Goal: Entertainment & Leisure: Consume media (video, audio)

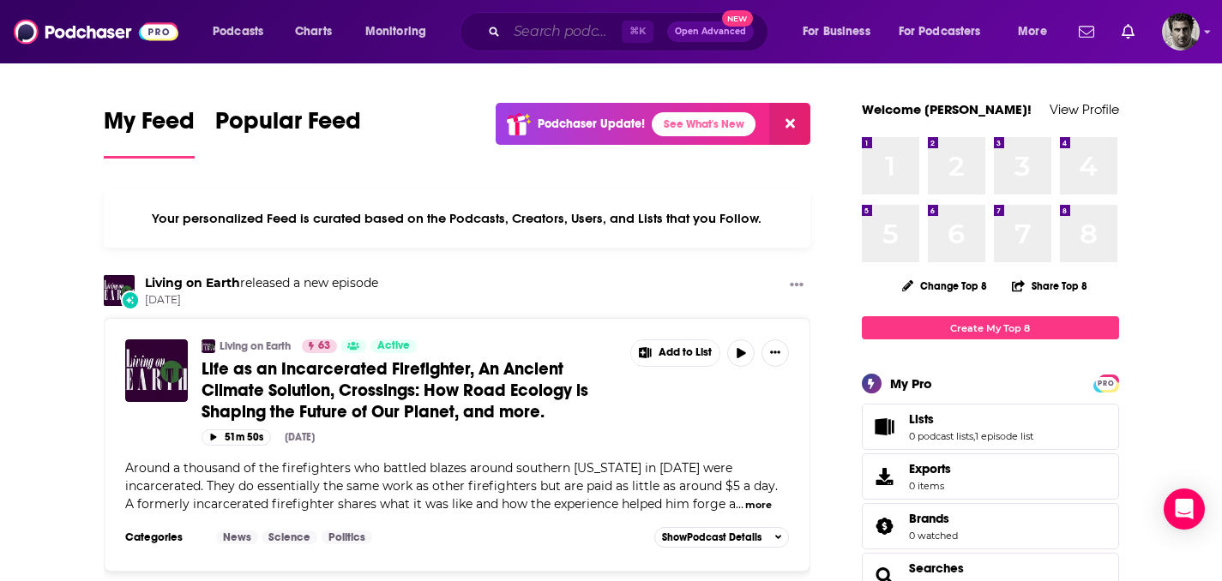
click at [563, 37] on input "Search podcasts, credits, & more..." at bounding box center [564, 31] width 115 height 27
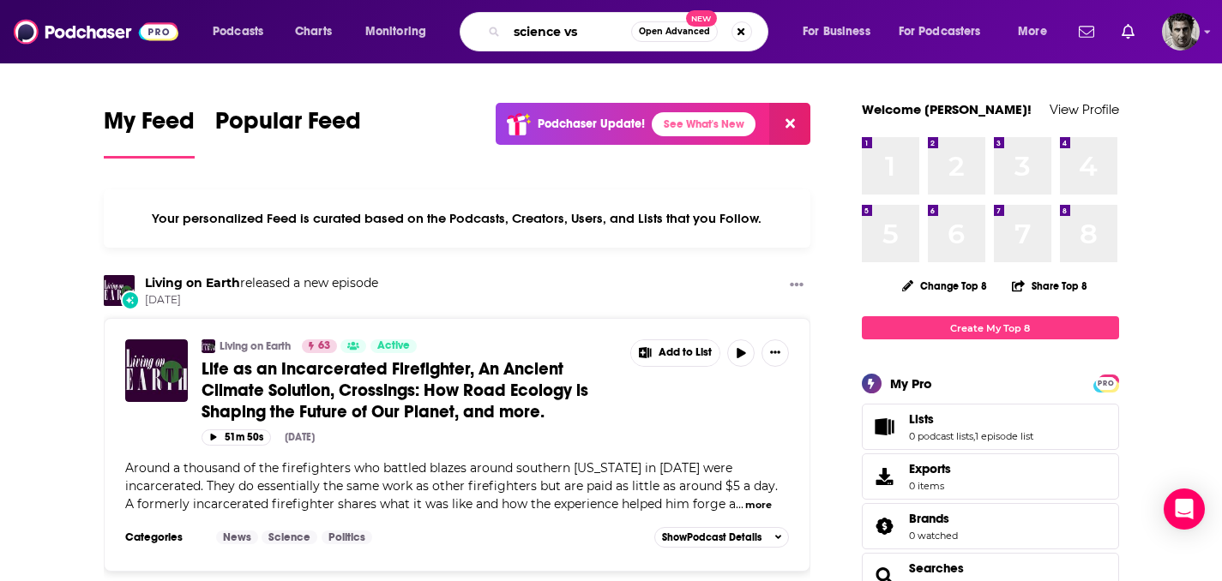
type input "science vs"
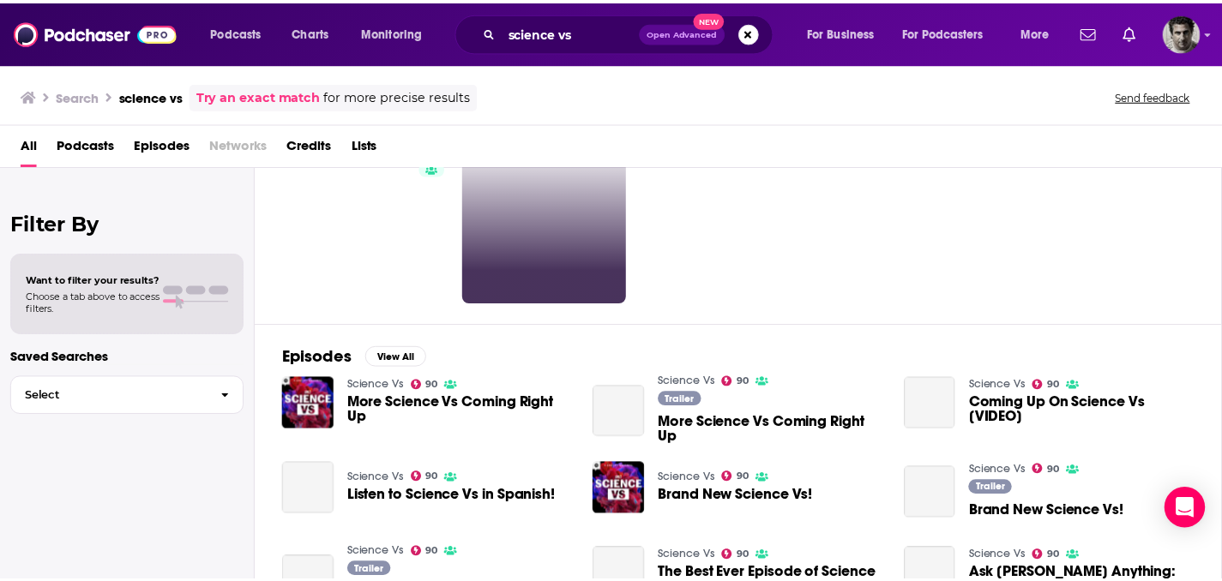
scroll to position [90, 0]
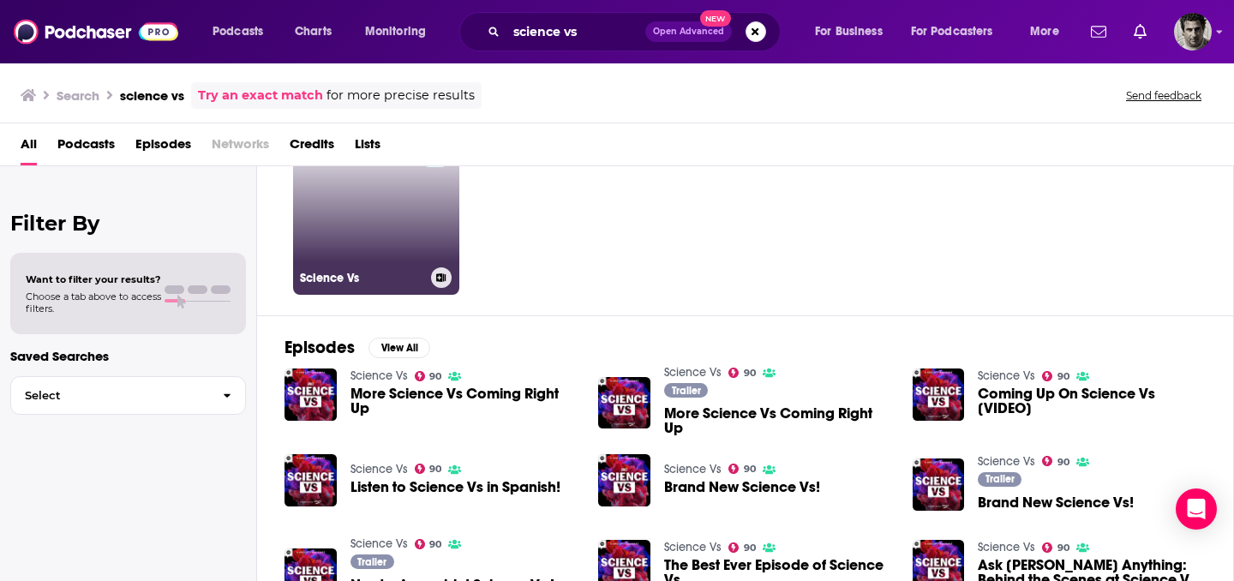
click at [384, 234] on link "90 Science Vs" at bounding box center [376, 212] width 166 height 166
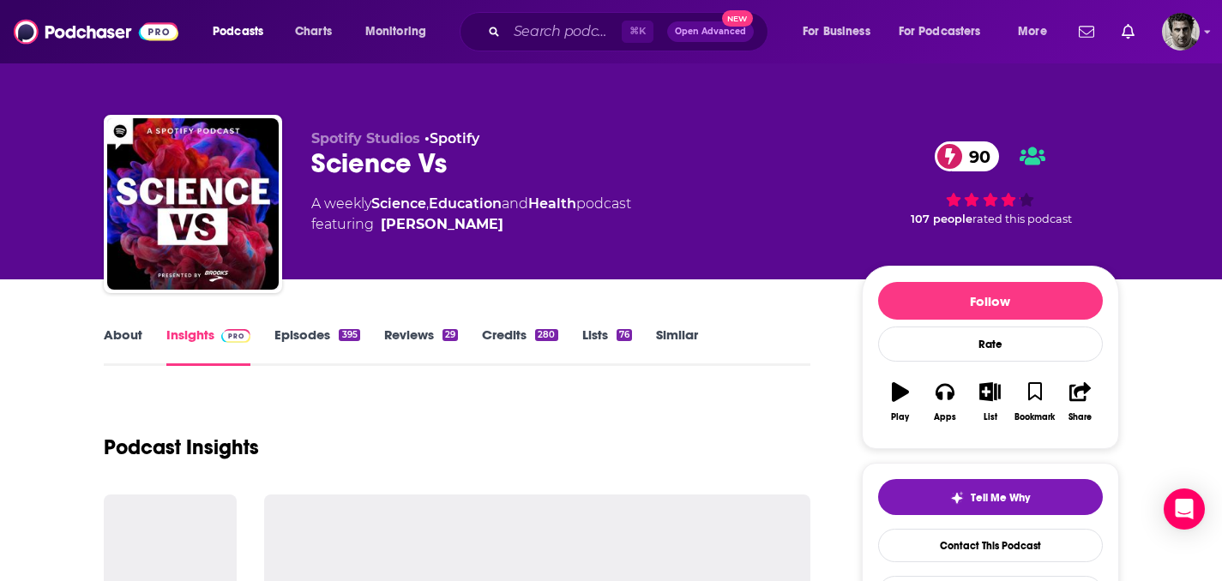
click at [201, 334] on link "Insights" at bounding box center [208, 346] width 85 height 39
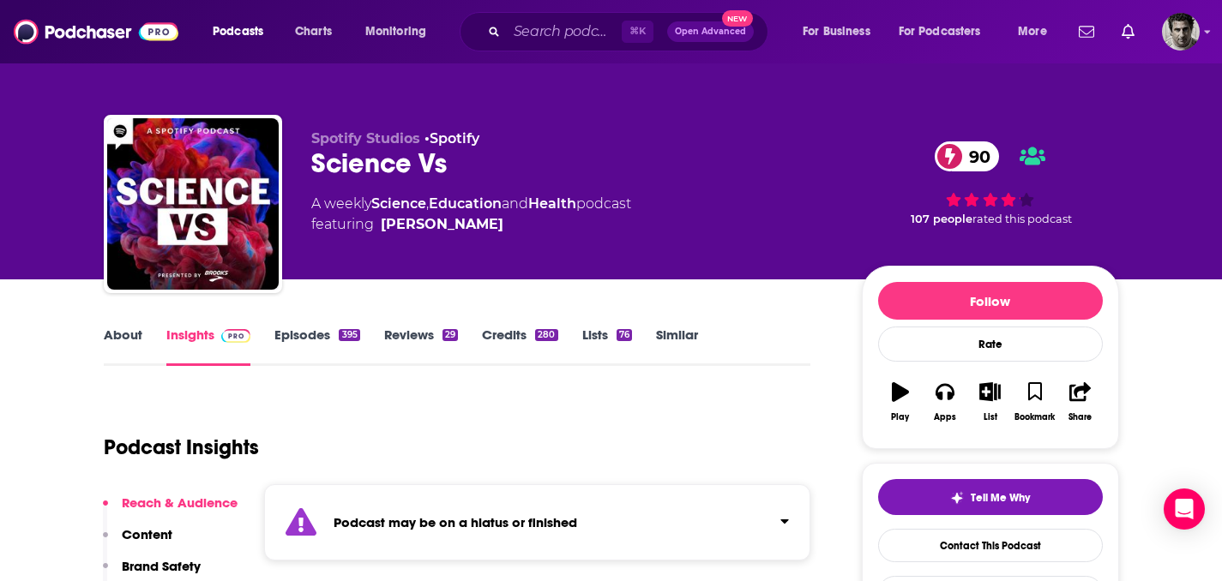
click at [323, 338] on link "Episodes 395" at bounding box center [316, 346] width 85 height 39
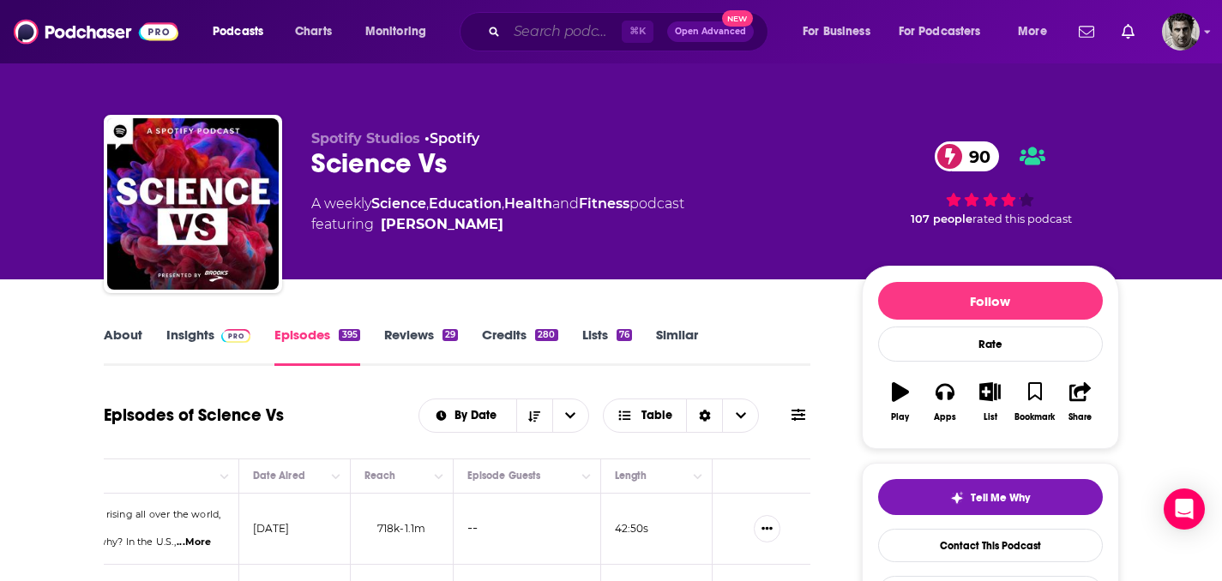
click at [561, 33] on input "Search podcasts, credits, & more..." at bounding box center [564, 31] width 115 height 27
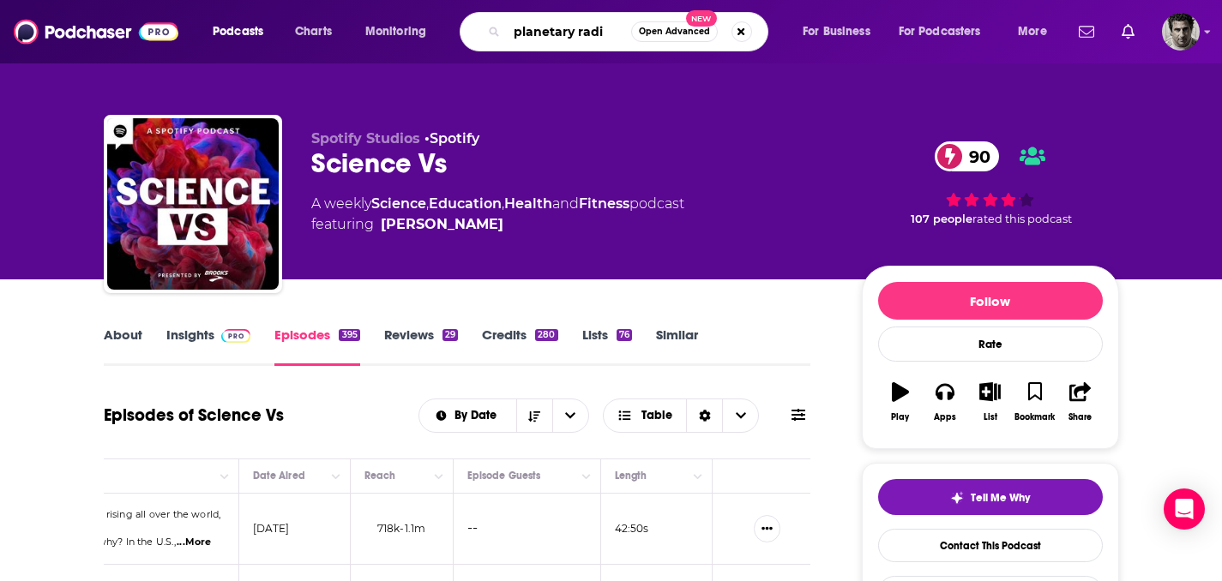
type input "planetary radio"
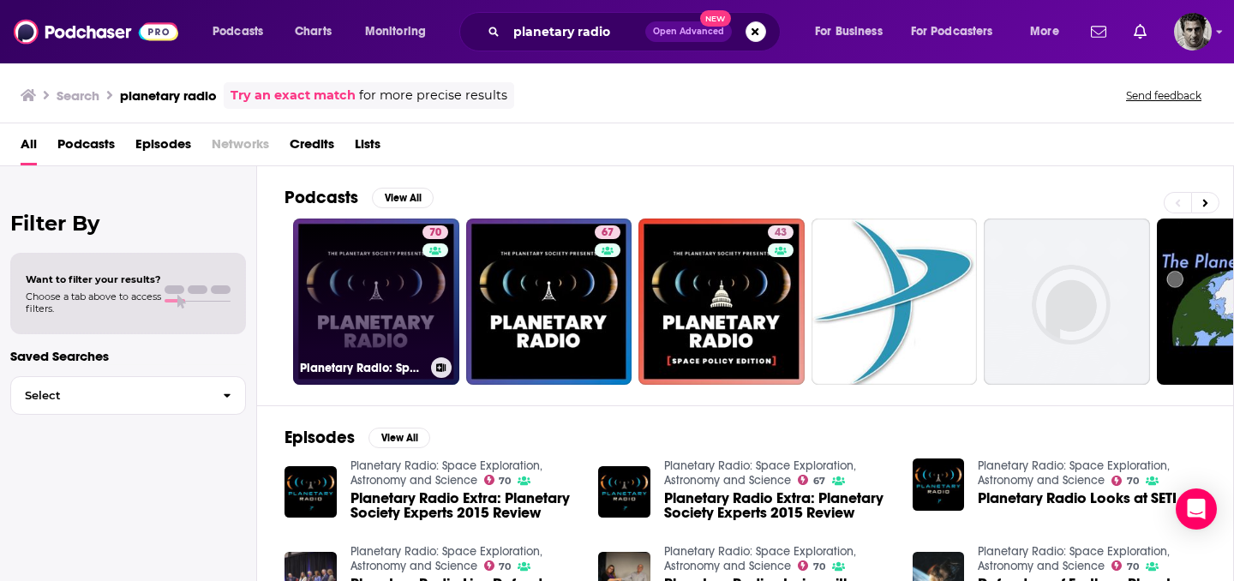
click at [392, 310] on link "70 Planetary Radio: Space Exploration, Astronomy and Science" at bounding box center [376, 302] width 166 height 166
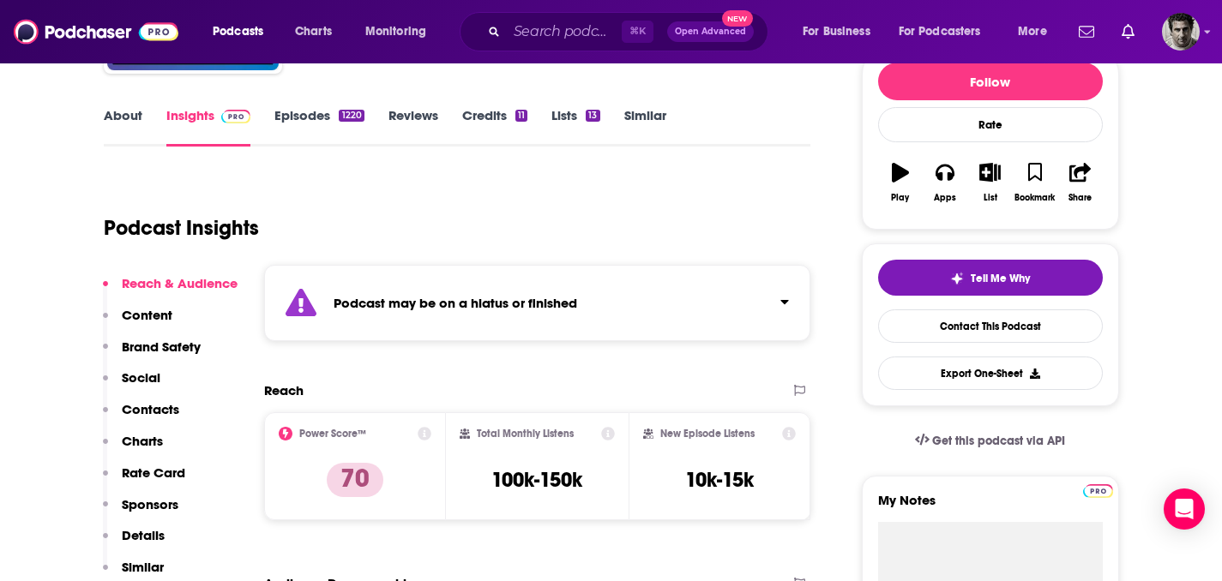
scroll to position [249, 0]
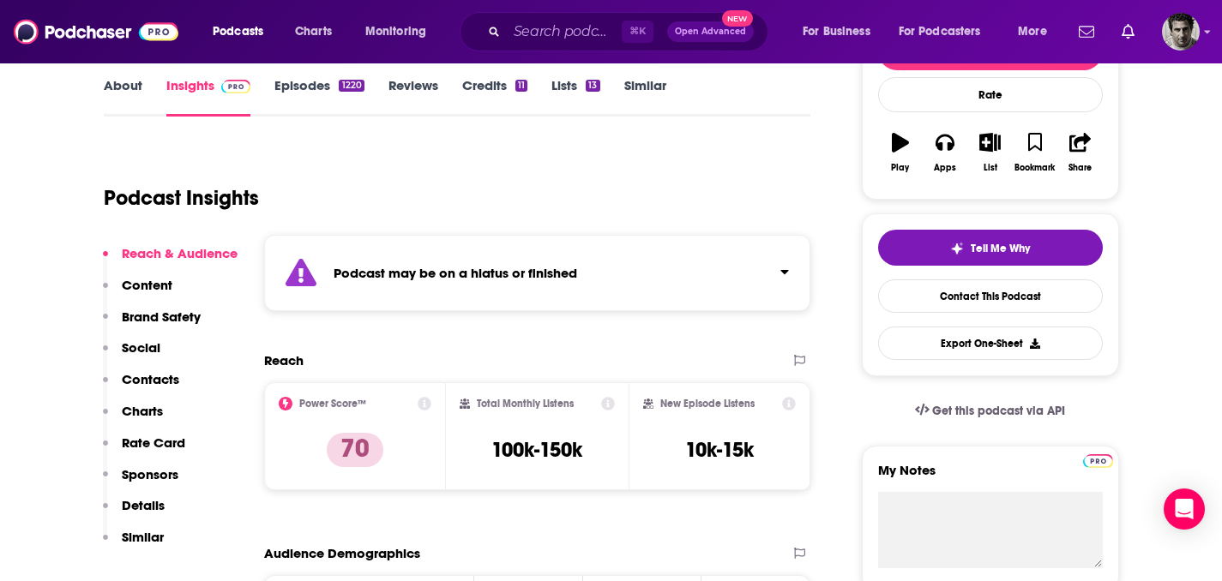
click at [311, 81] on link "Episodes 1220" at bounding box center [318, 96] width 89 height 39
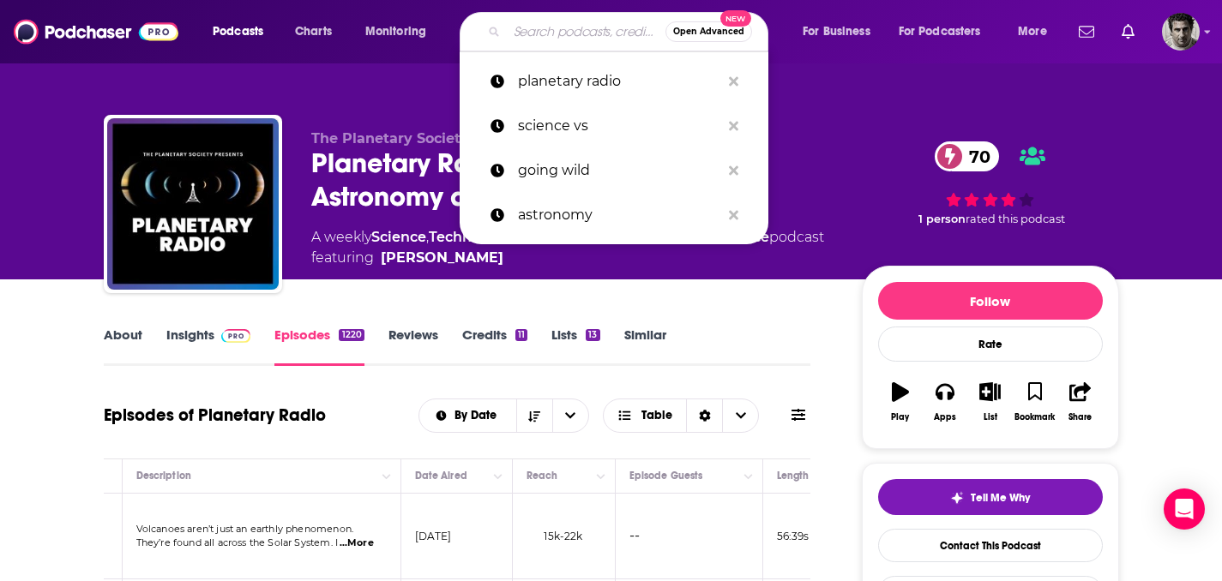
click at [558, 30] on input "Search podcasts, credits, & more..." at bounding box center [586, 31] width 159 height 27
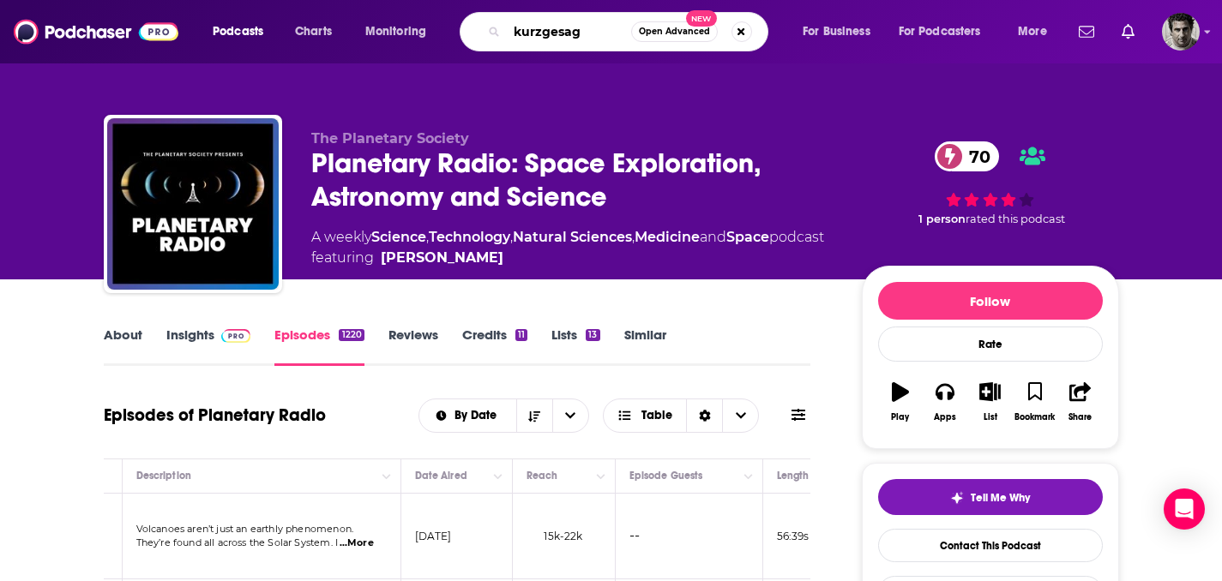
type input "kurzgesagt"
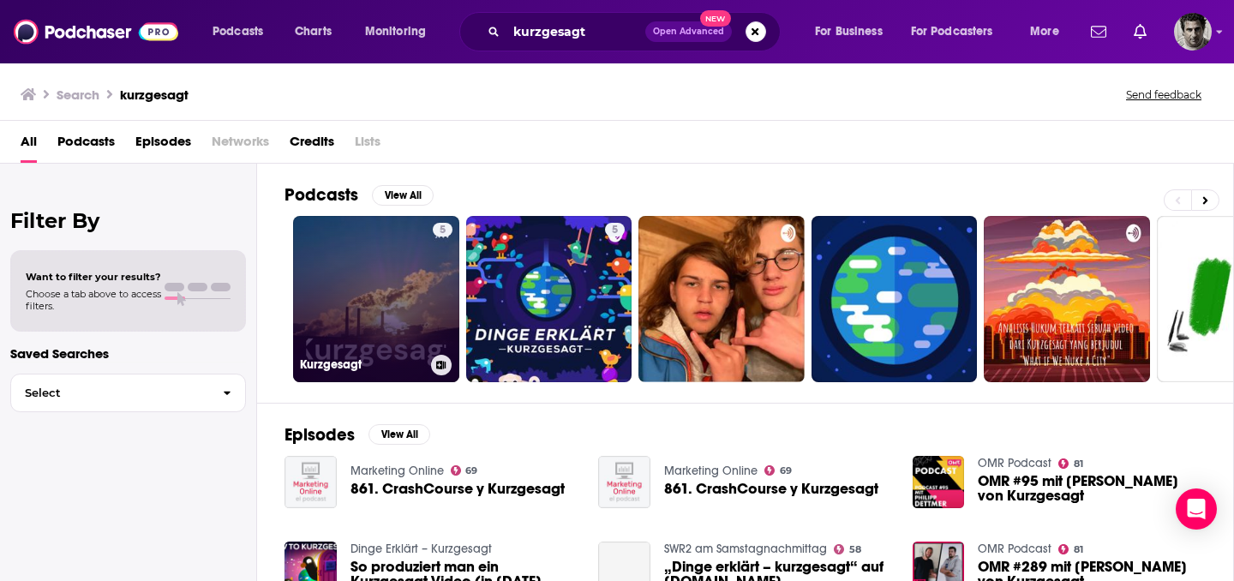
click at [400, 335] on link "5 Kurzgesagt" at bounding box center [376, 299] width 166 height 166
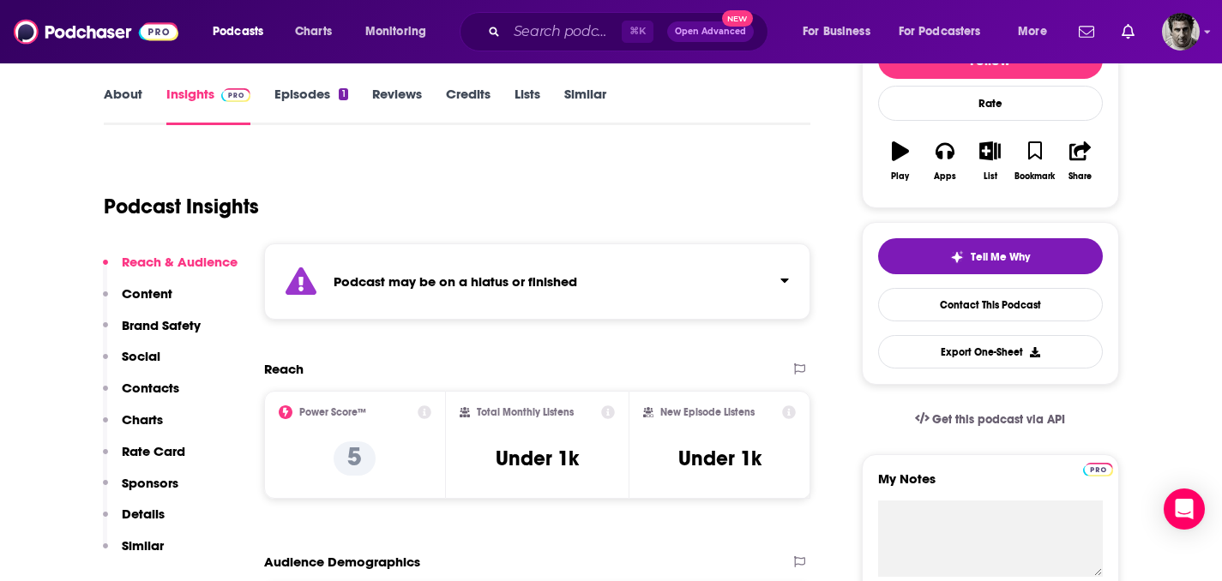
scroll to position [243, 0]
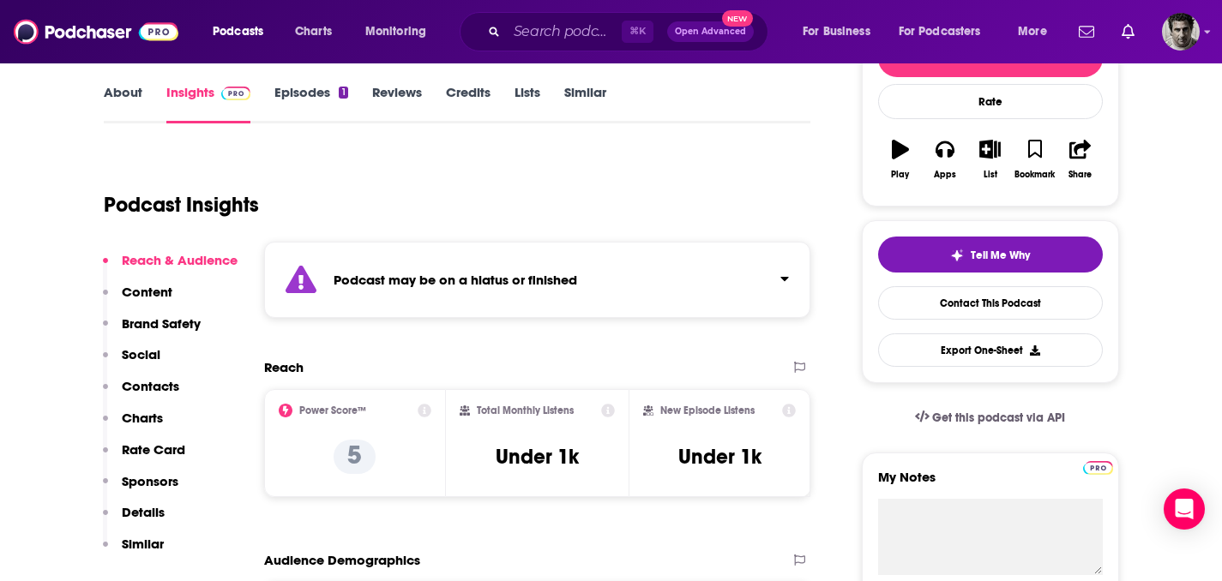
click at [321, 93] on link "Episodes 1" at bounding box center [310, 103] width 73 height 39
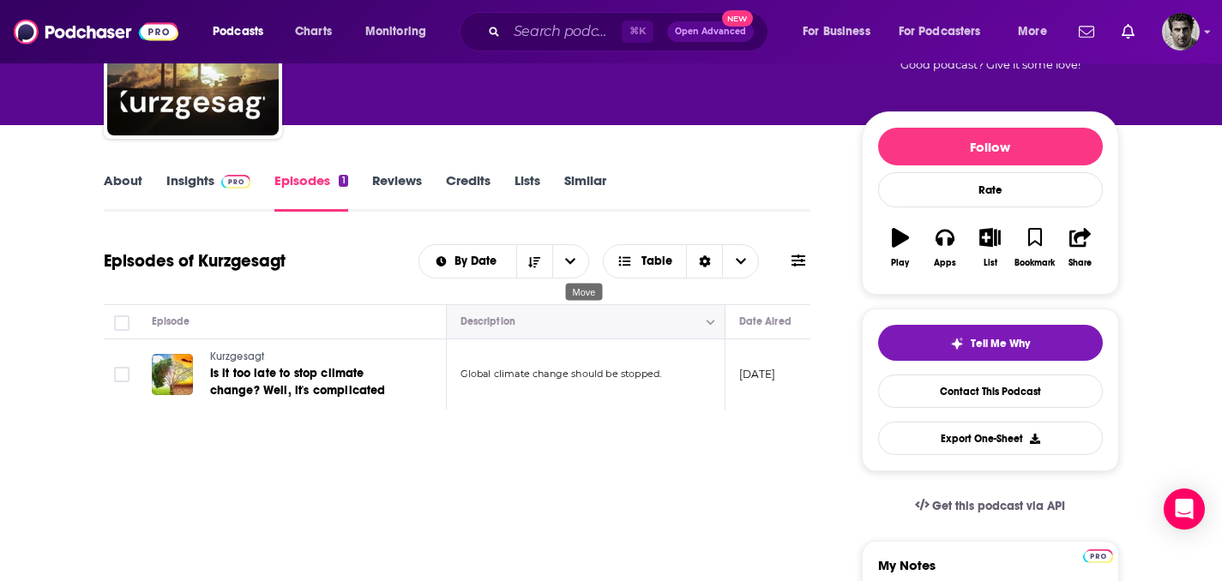
scroll to position [91, 0]
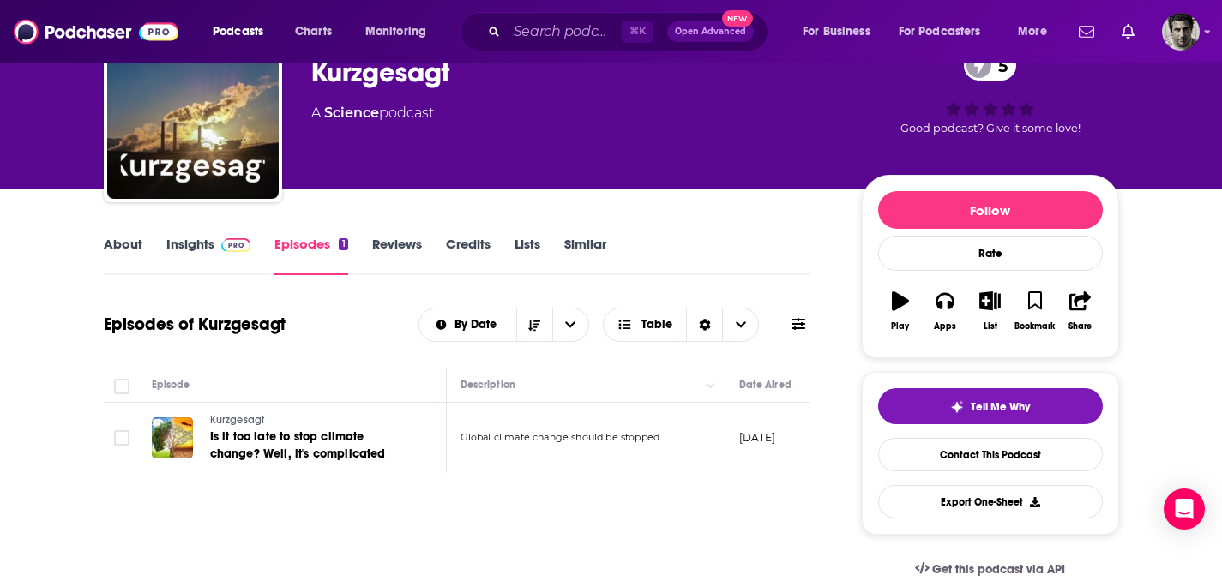
click at [195, 243] on link "Insights" at bounding box center [208, 255] width 85 height 39
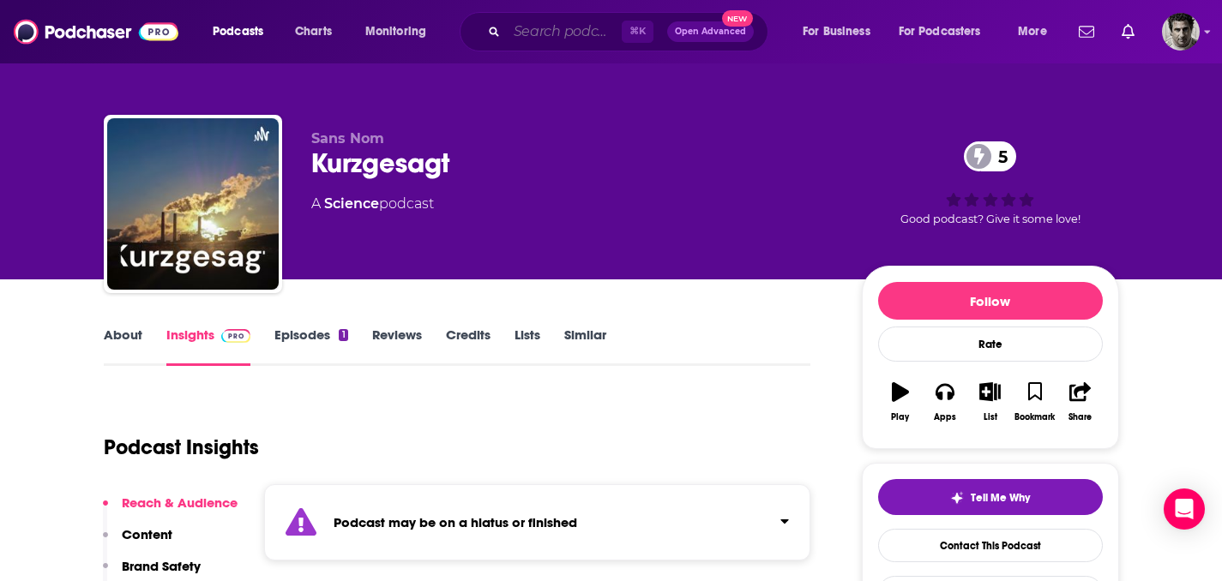
click at [580, 26] on input "Search podcasts, credits, & more..." at bounding box center [564, 31] width 115 height 27
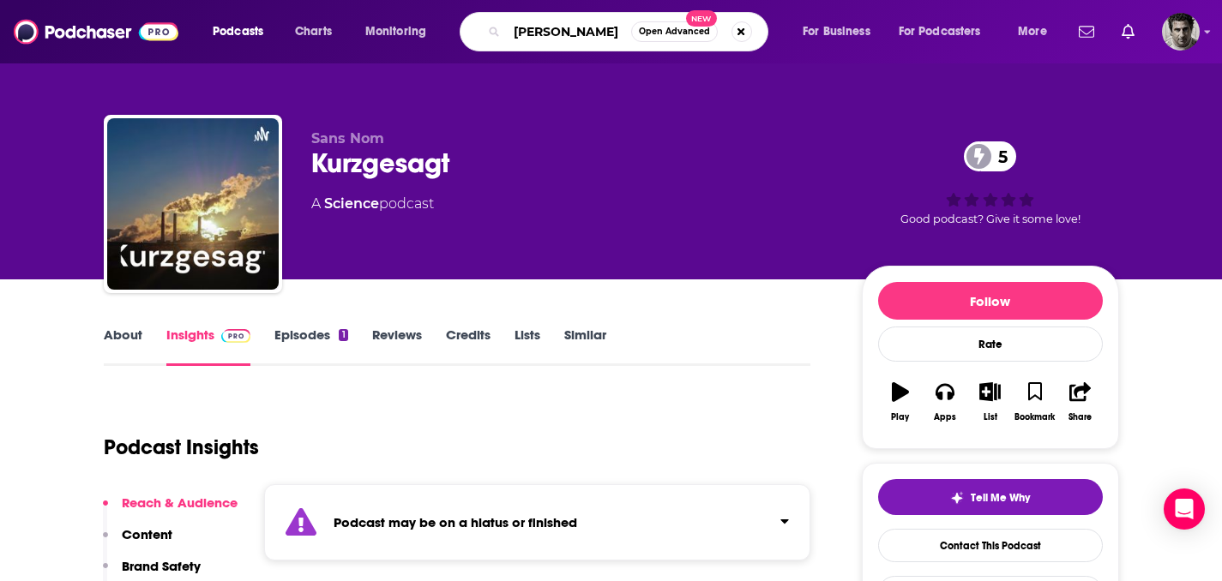
type input "[PERSON_NAME]"
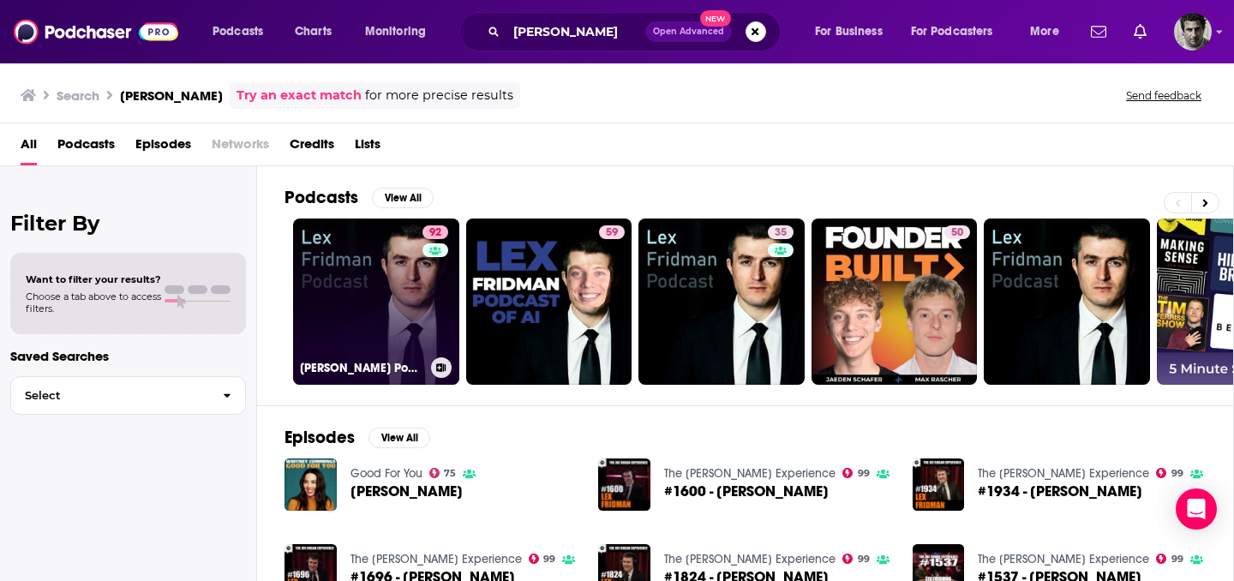
click at [414, 315] on link "92 [PERSON_NAME] Podcast" at bounding box center [376, 302] width 166 height 166
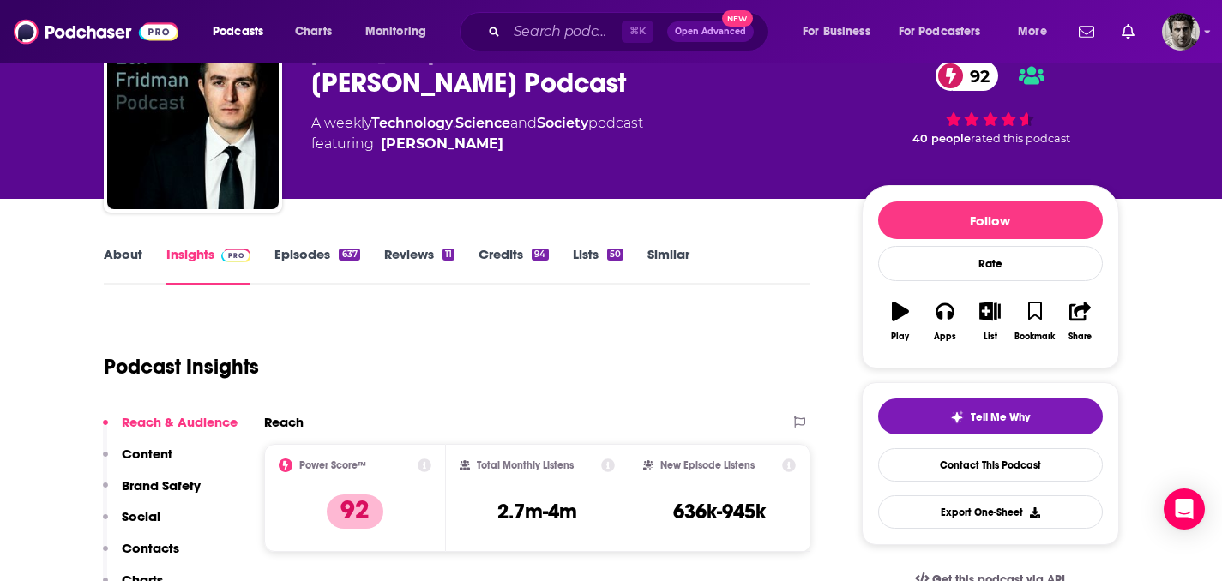
scroll to position [117, 0]
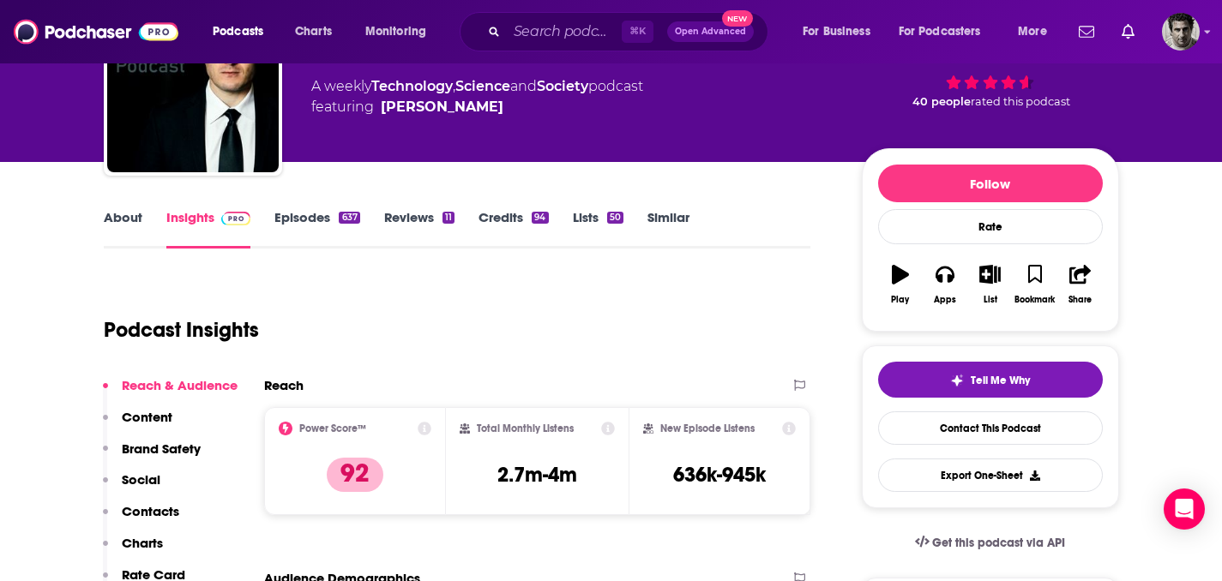
click at [300, 219] on link "Episodes 637" at bounding box center [316, 228] width 85 height 39
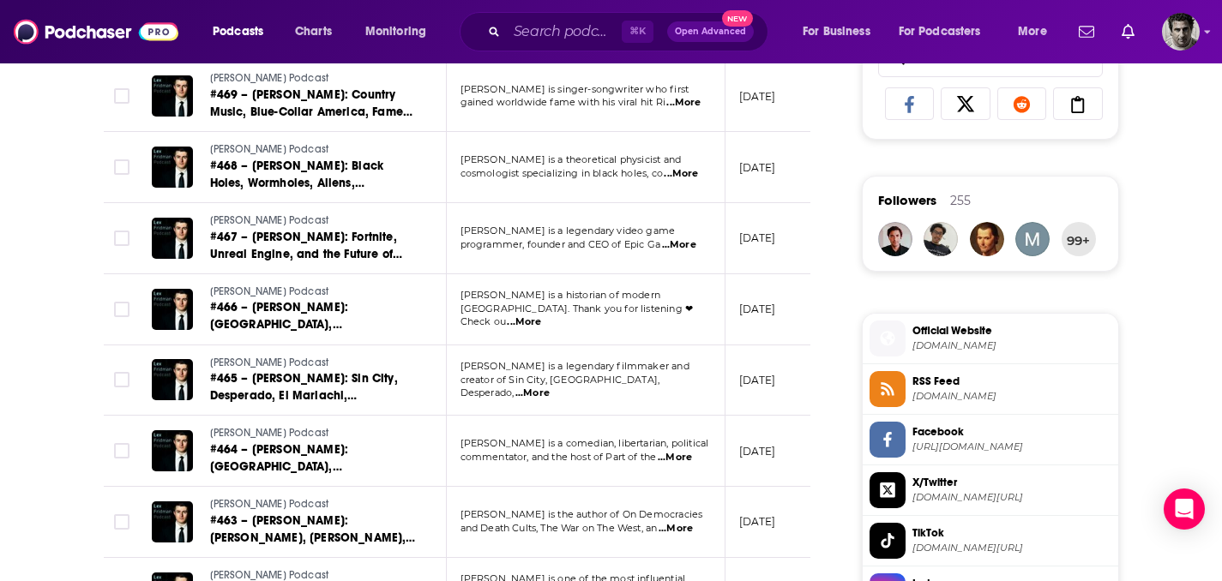
scroll to position [1144, 0]
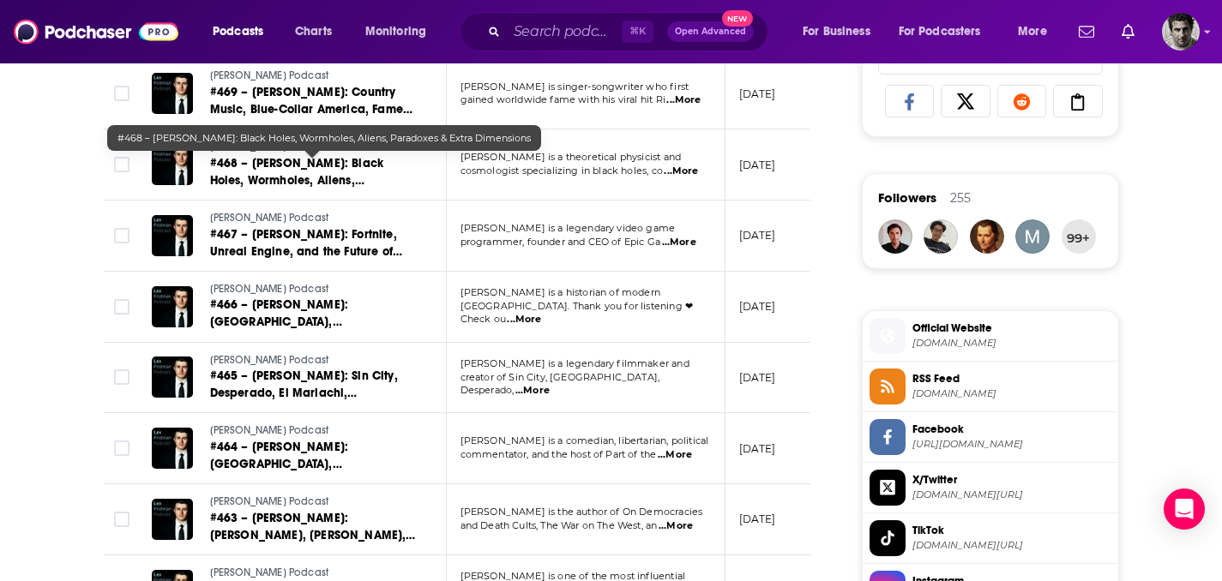
click at [275, 170] on span "#468 – [PERSON_NAME]: Black Holes, Wormholes, Aliens, Paradoxes & Extra Dimensi…" at bounding box center [297, 180] width 174 height 49
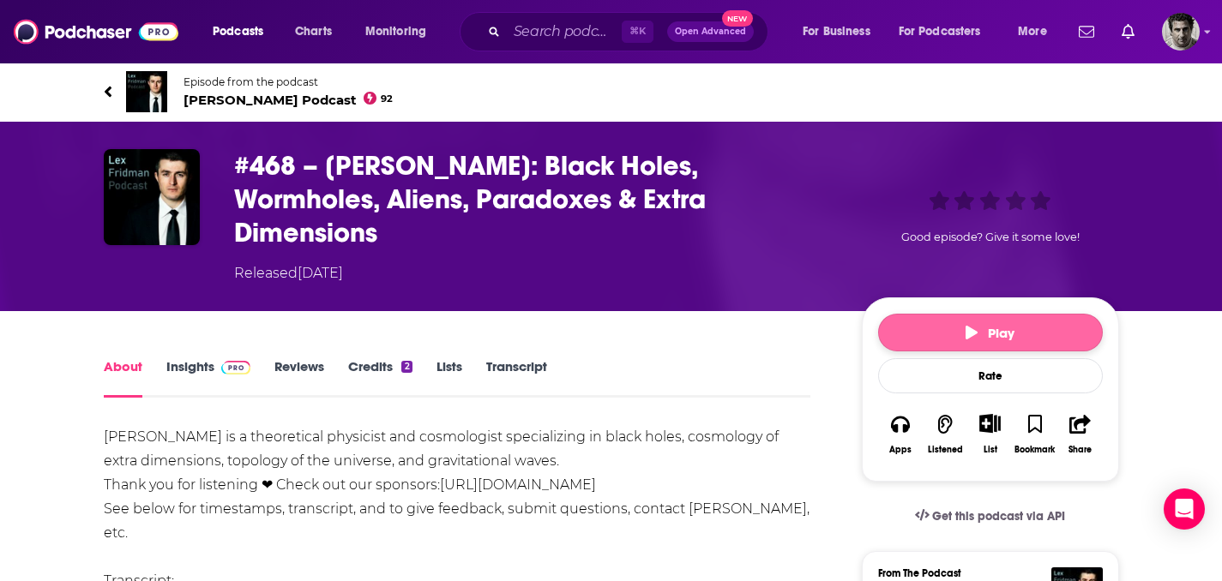
click at [976, 326] on icon "button" at bounding box center [971, 333] width 12 height 14
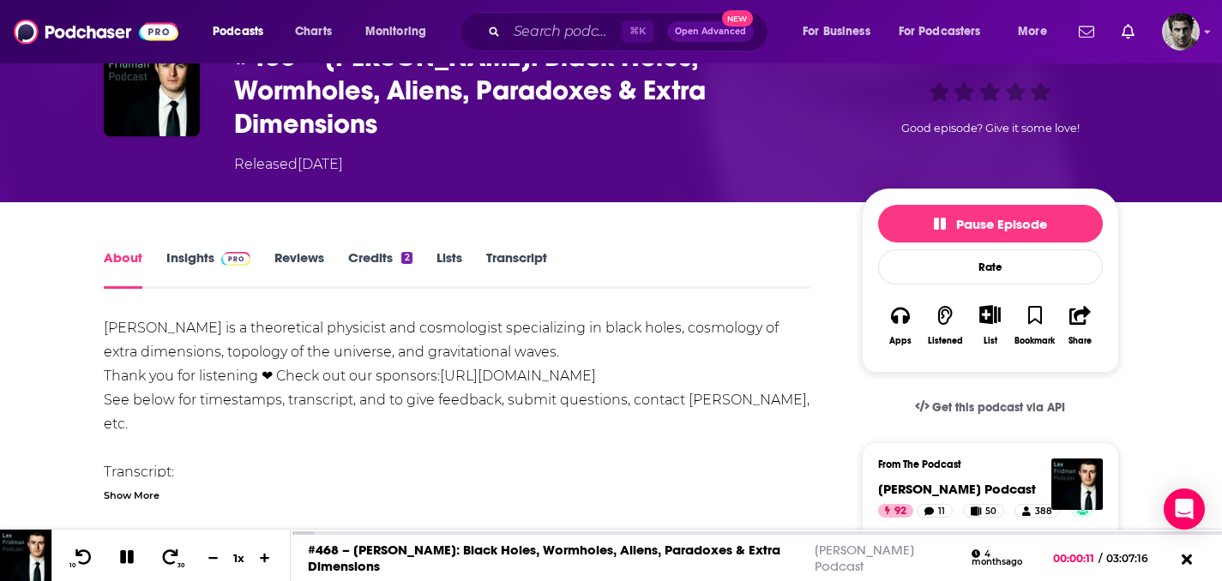
scroll to position [18, 0]
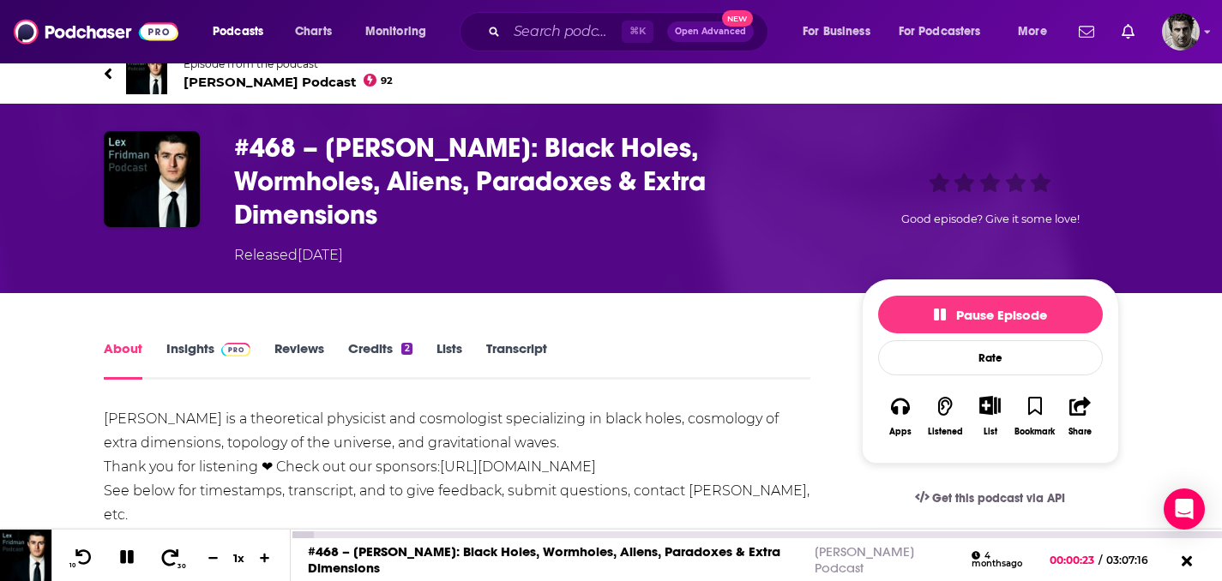
click at [172, 561] on icon at bounding box center [169, 557] width 21 height 17
click at [173, 558] on icon at bounding box center [169, 557] width 21 height 17
click at [173, 557] on icon at bounding box center [169, 557] width 21 height 17
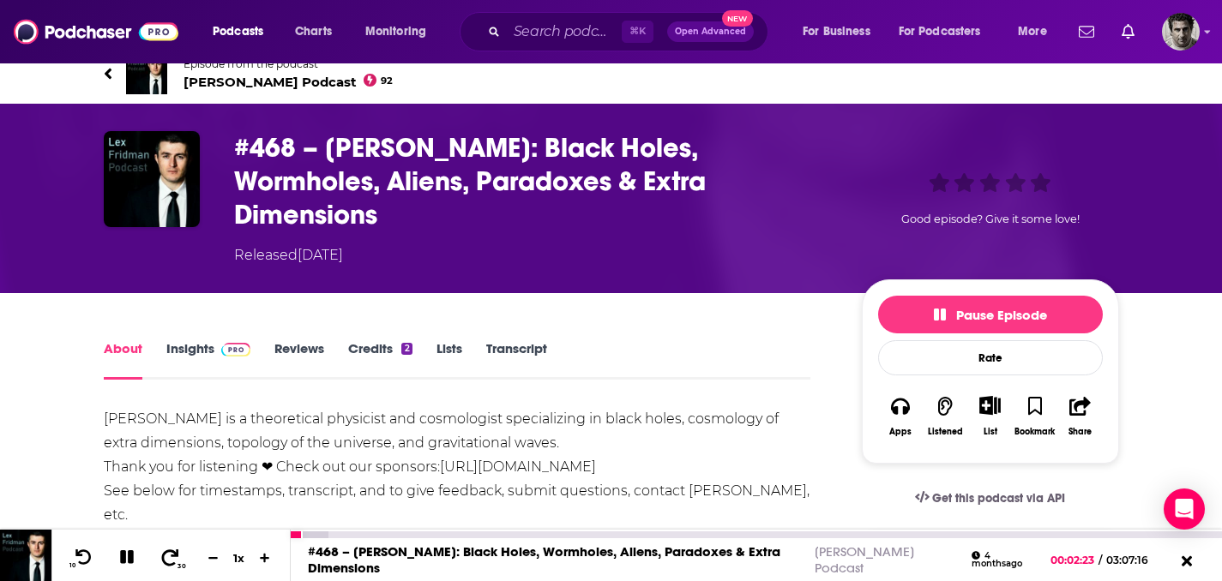
click at [173, 557] on icon at bounding box center [169, 557] width 21 height 17
click at [172, 557] on icon at bounding box center [169, 557] width 21 height 17
click at [171, 556] on icon at bounding box center [170, 557] width 17 height 16
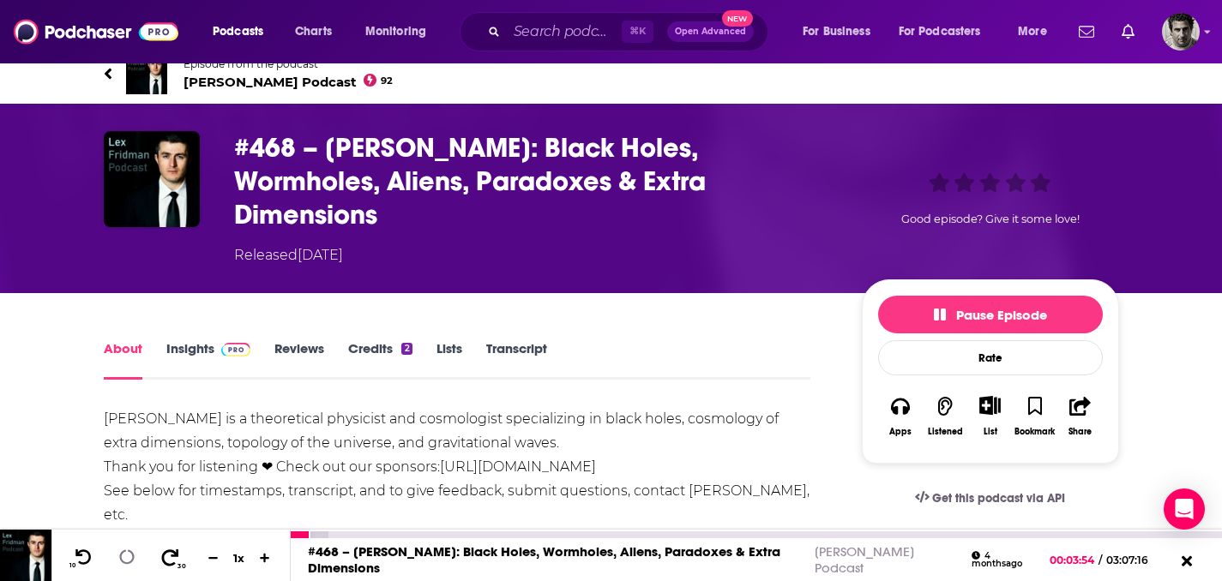
click at [171, 556] on icon at bounding box center [170, 557] width 17 height 16
click at [169, 555] on icon at bounding box center [169, 557] width 21 height 17
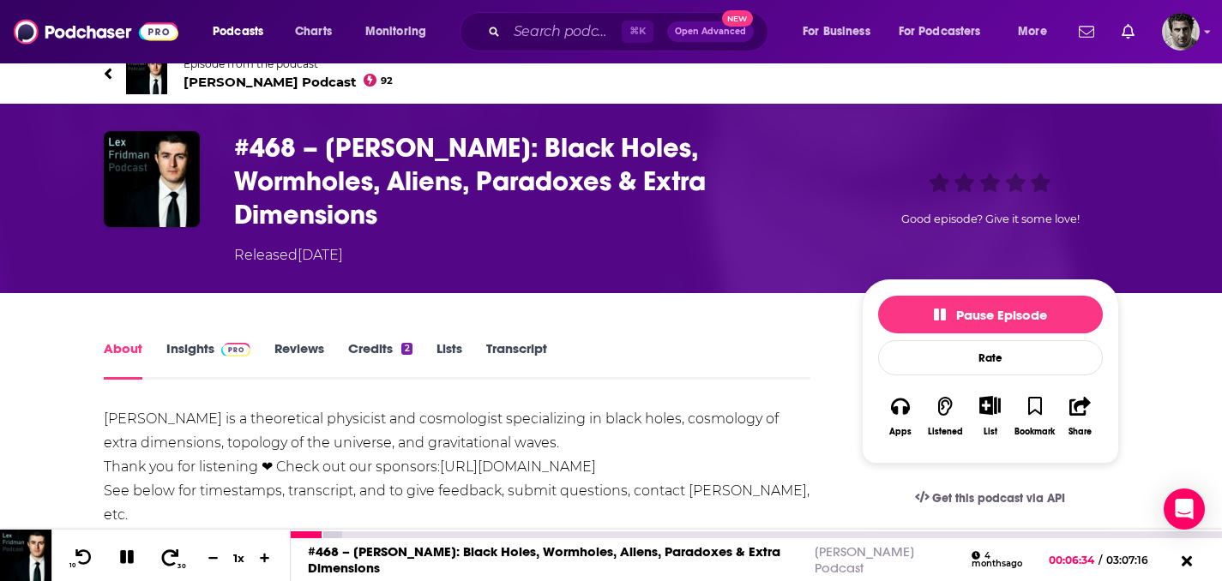
click at [169, 555] on icon at bounding box center [169, 557] width 21 height 17
click at [351, 534] on div at bounding box center [324, 535] width 66 height 7
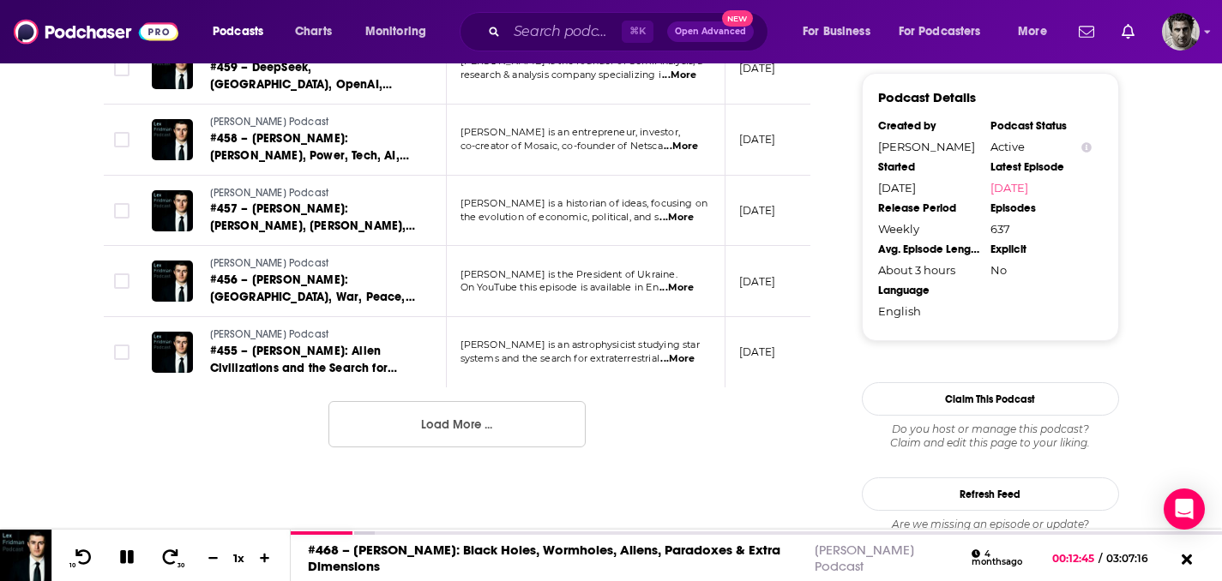
scroll to position [1883, 0]
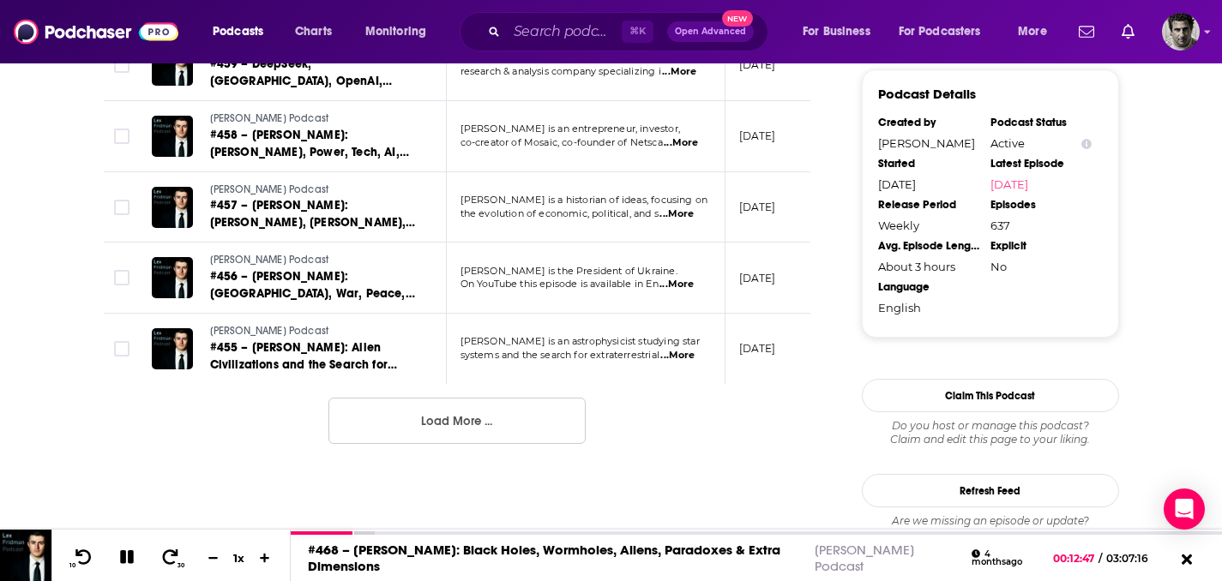
click at [436, 444] on button "Load More ..." at bounding box center [456, 421] width 257 height 46
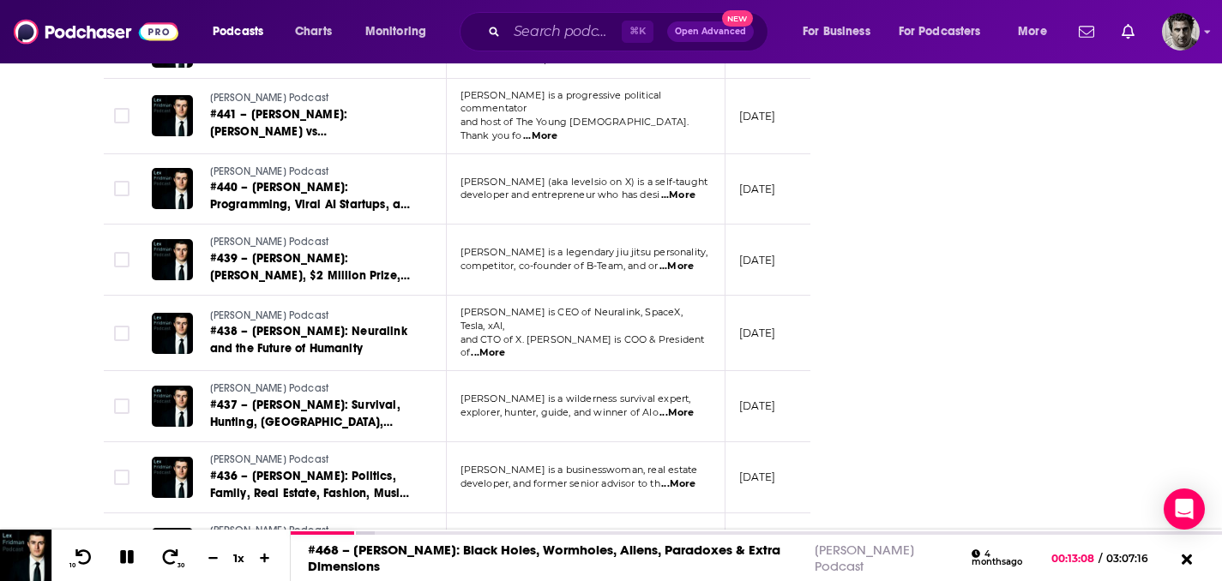
scroll to position [3117, 0]
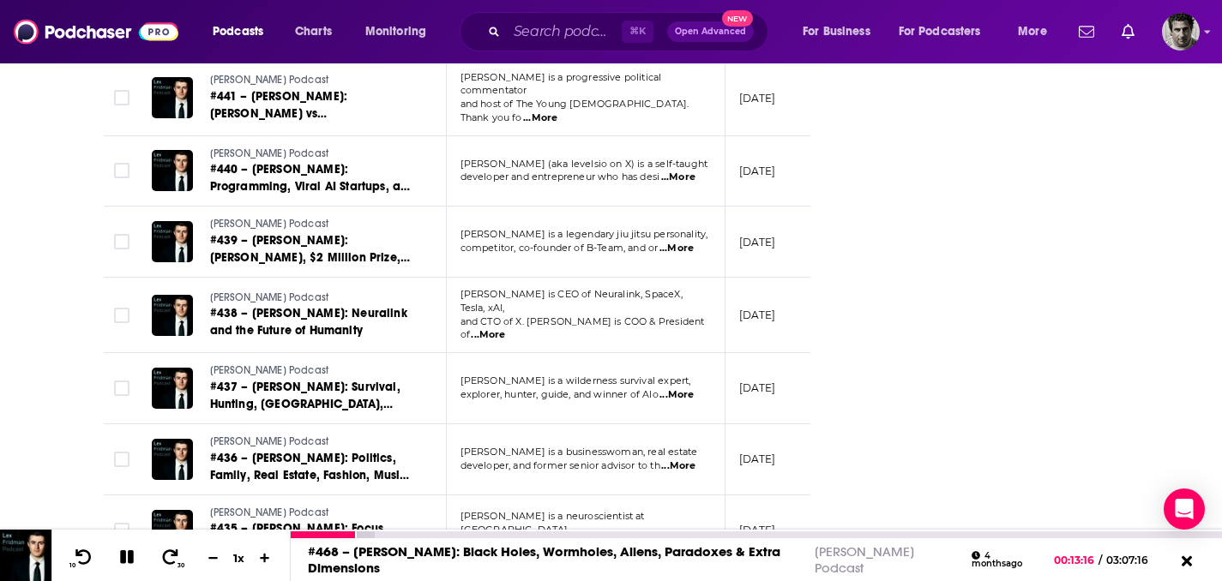
click at [132, 556] on icon at bounding box center [126, 558] width 16 height 16
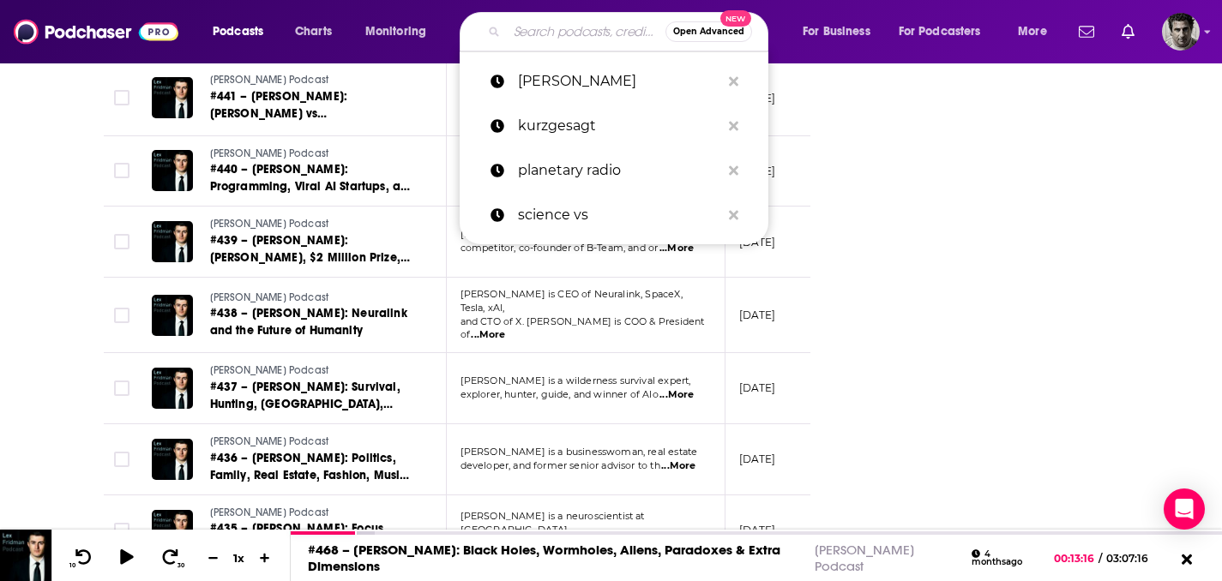
click at [545, 36] on input "Search podcasts, credits, & more..." at bounding box center [586, 31] width 159 height 27
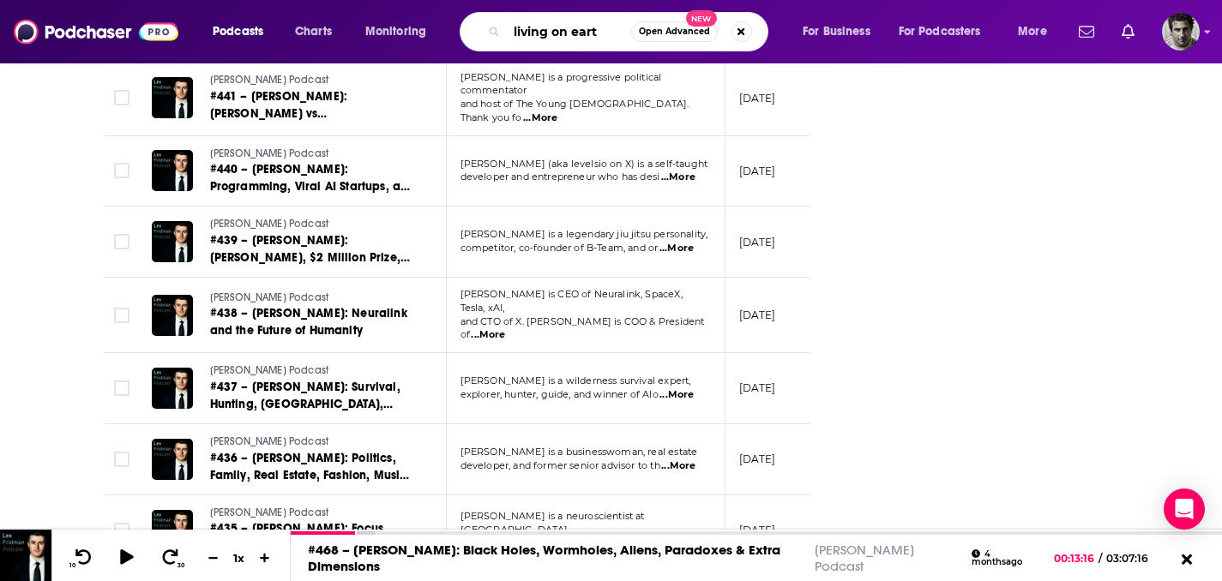
type input "living on earth"
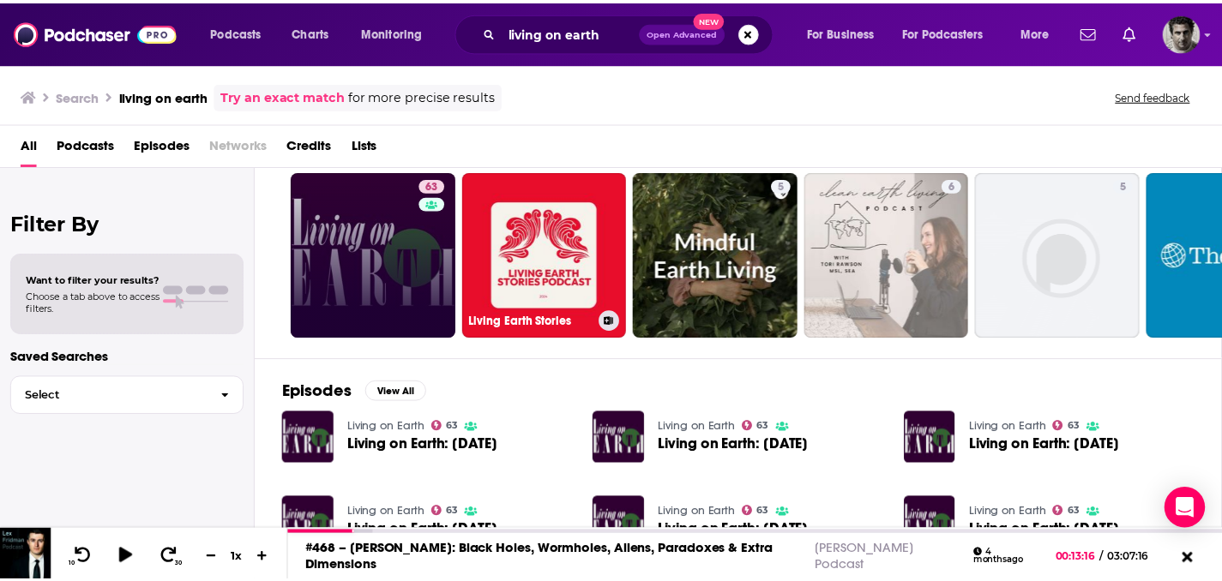
scroll to position [47, 0]
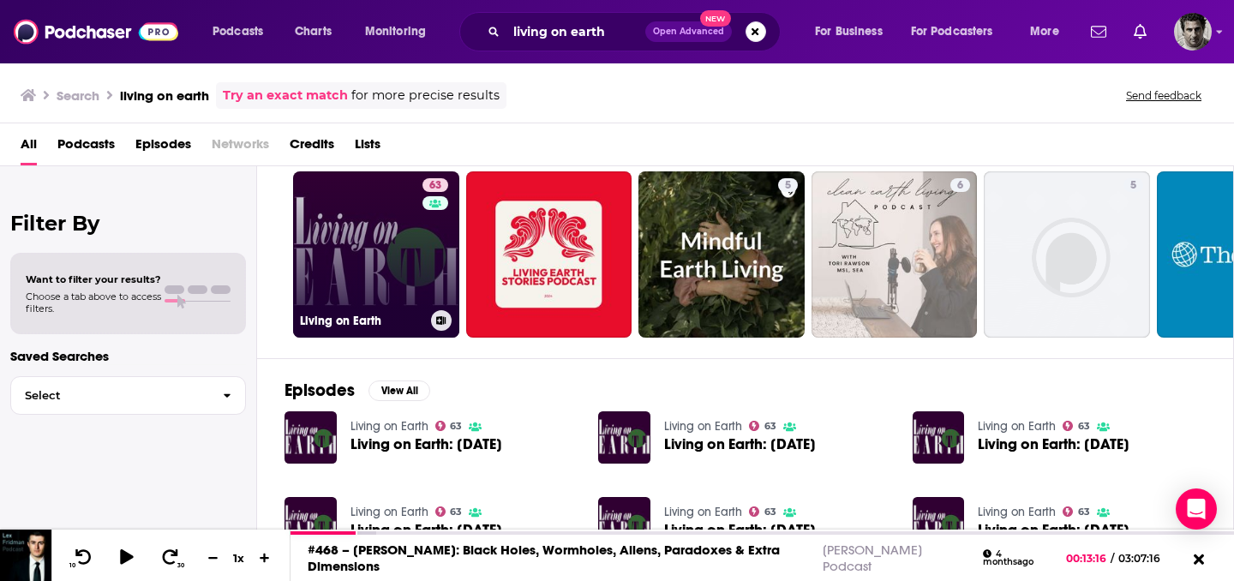
click at [392, 281] on link "63 Living on Earth" at bounding box center [376, 254] width 166 height 166
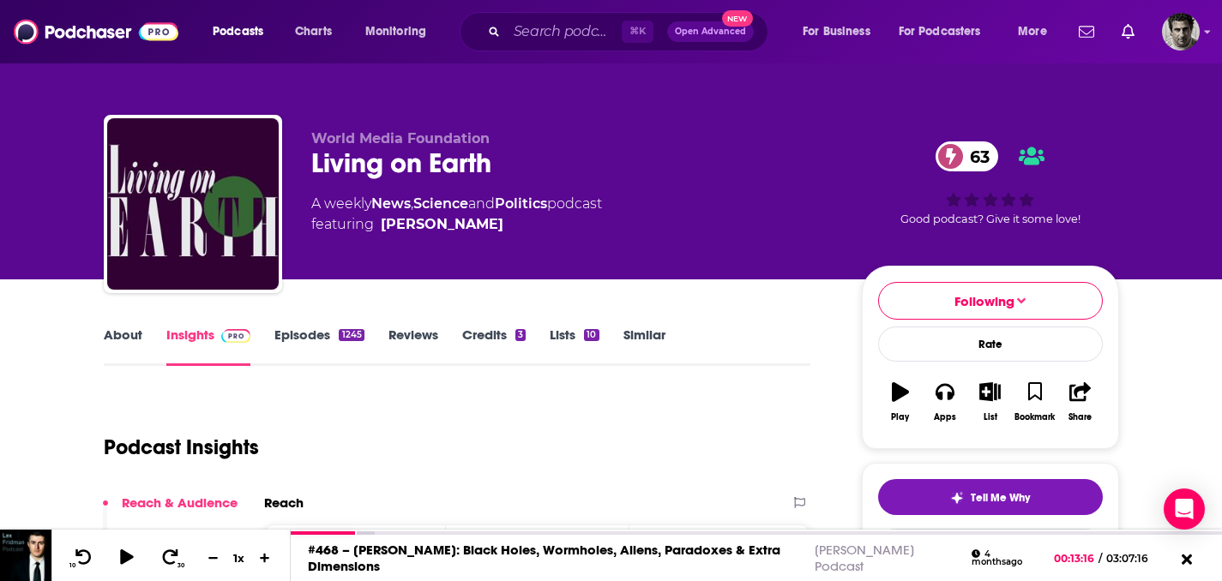
click at [309, 333] on link "Episodes 1245" at bounding box center [318, 346] width 89 height 39
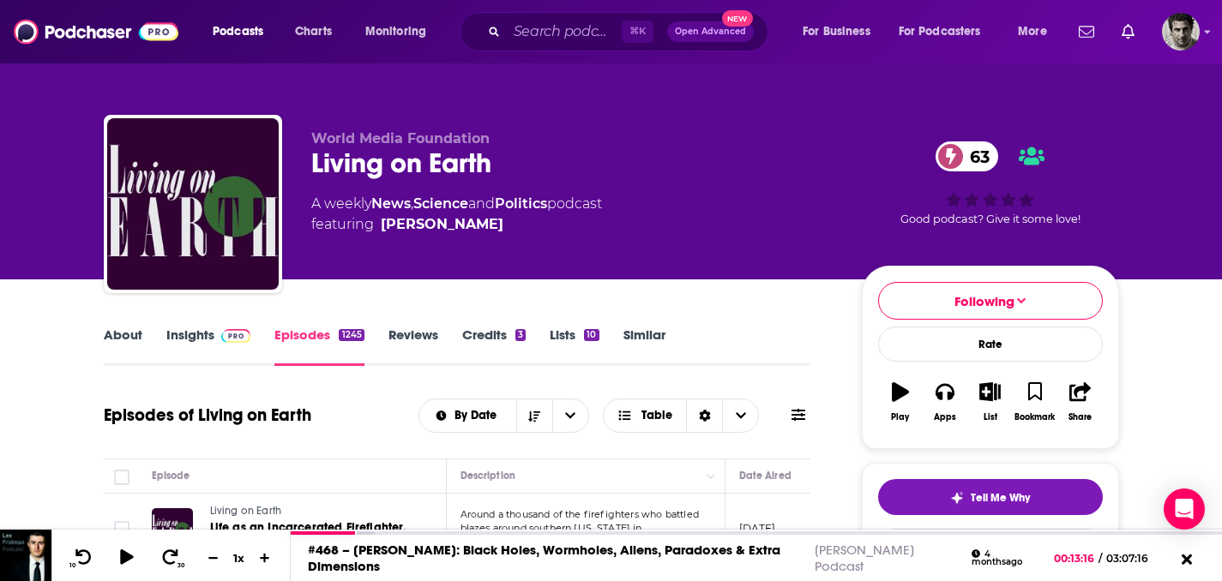
scroll to position [291, 0]
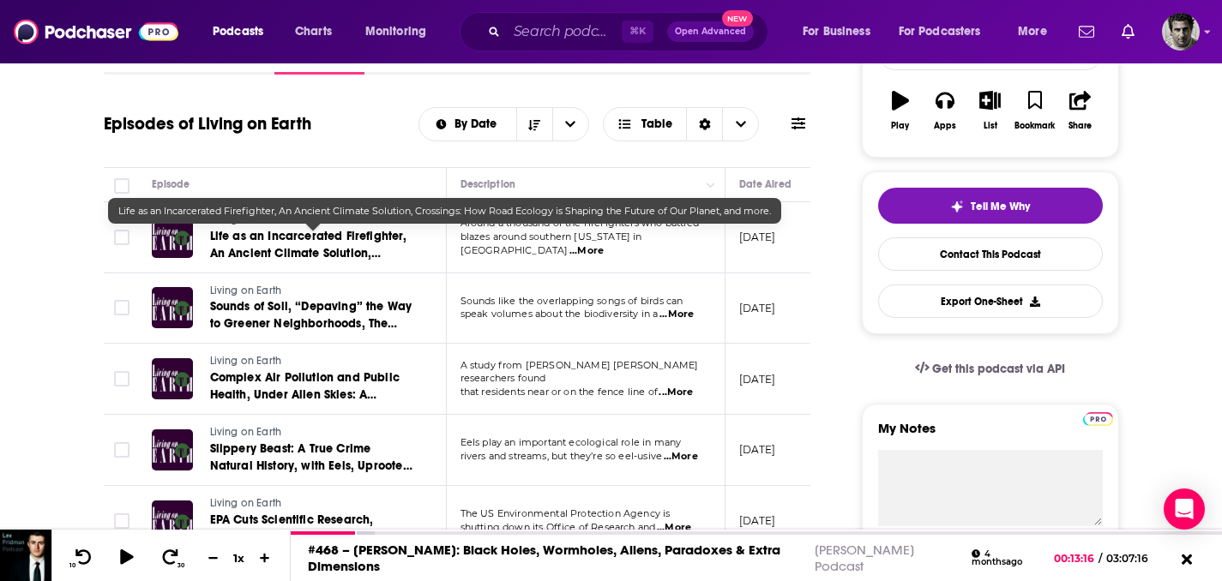
click at [268, 237] on span "Life as an Incarcerated Firefighter, An Ancient Climate Solution, Crossings: Ho…" at bounding box center [308, 270] width 197 height 83
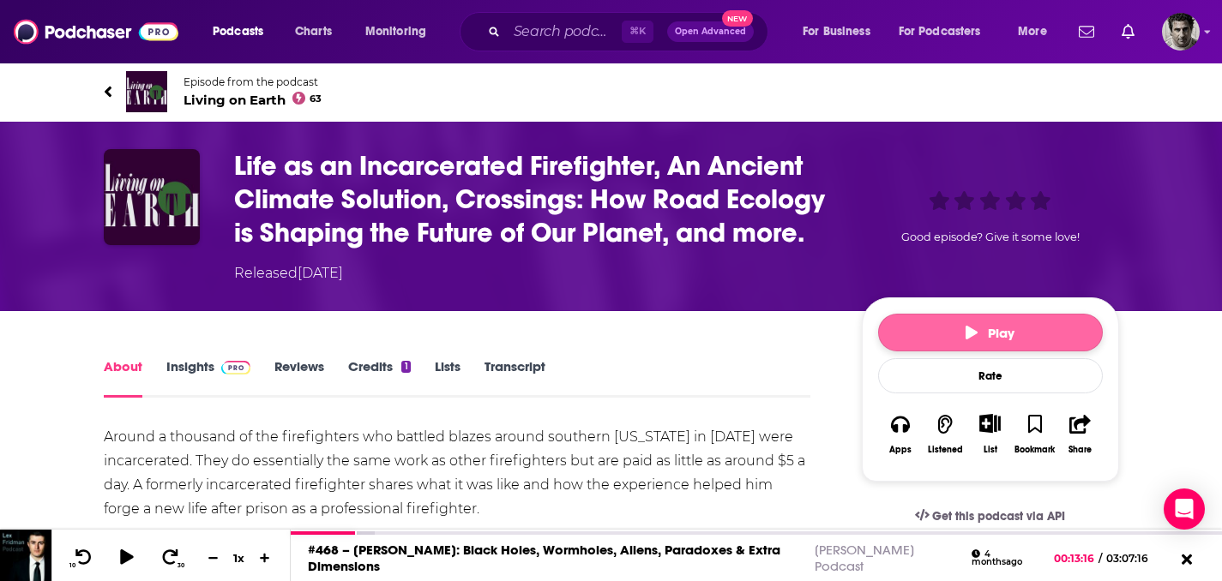
click at [988, 327] on span "Play" at bounding box center [989, 333] width 49 height 16
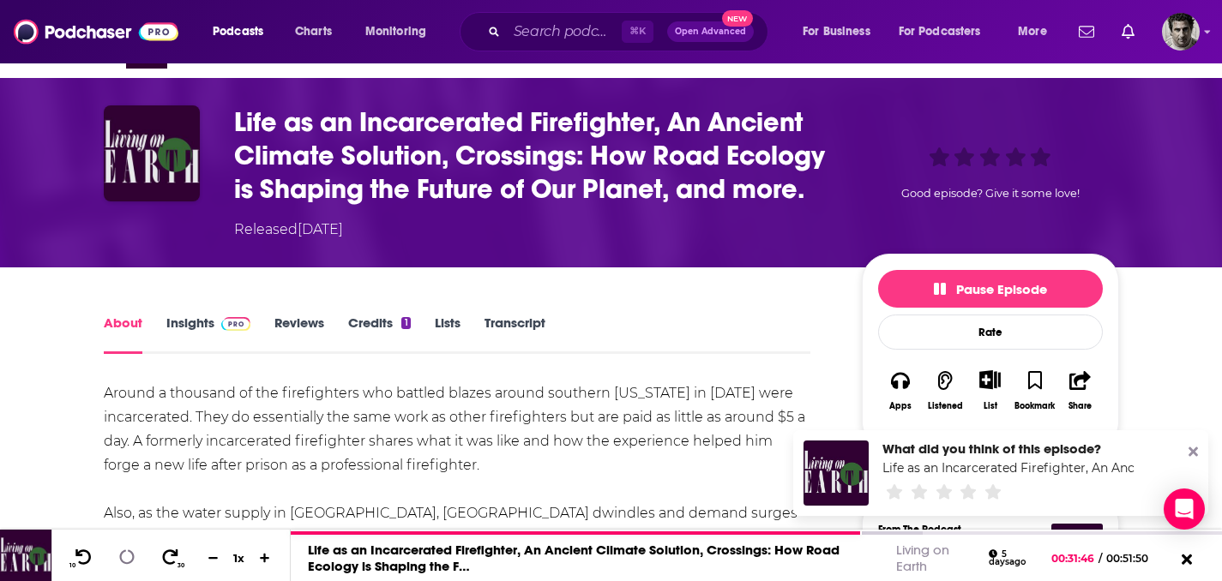
scroll to position [90, 0]
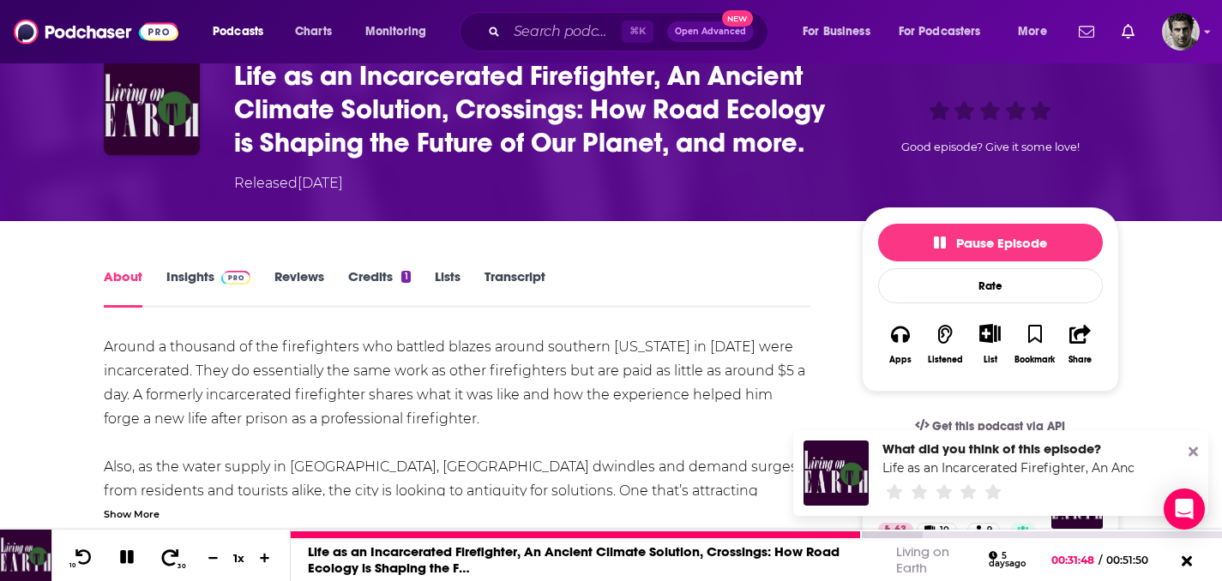
click at [174, 559] on icon at bounding box center [169, 557] width 21 height 17
click at [175, 557] on icon at bounding box center [169, 557] width 21 height 17
click at [175, 556] on icon at bounding box center [169, 557] width 21 height 17
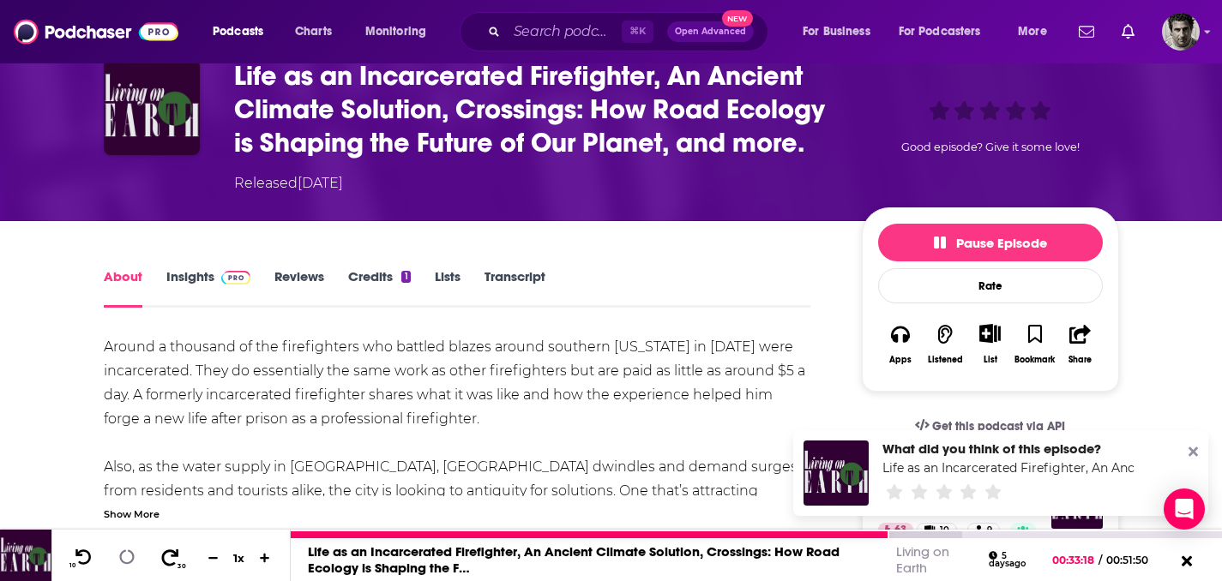
click at [176, 556] on icon at bounding box center [170, 557] width 17 height 16
click at [178, 554] on icon at bounding box center [169, 557] width 21 height 17
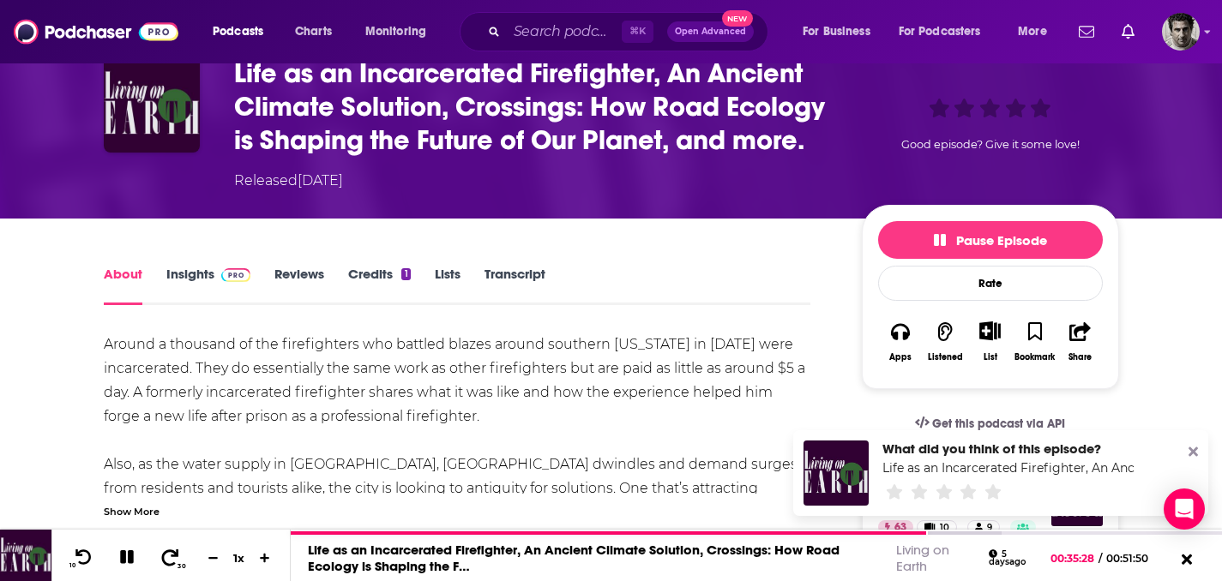
scroll to position [93, 0]
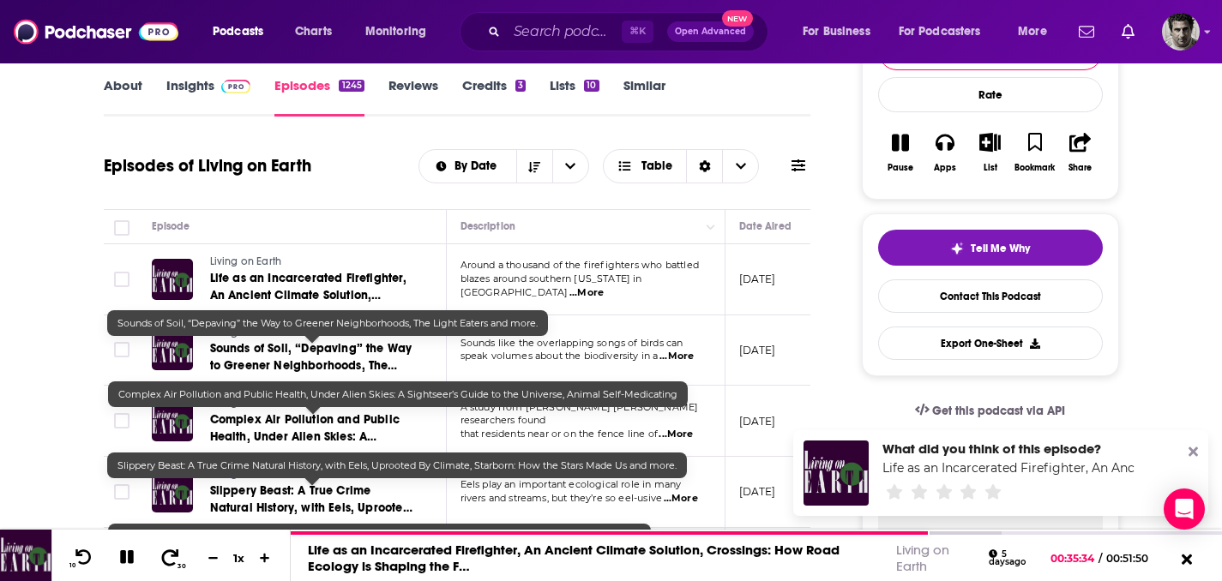
scroll to position [241, 0]
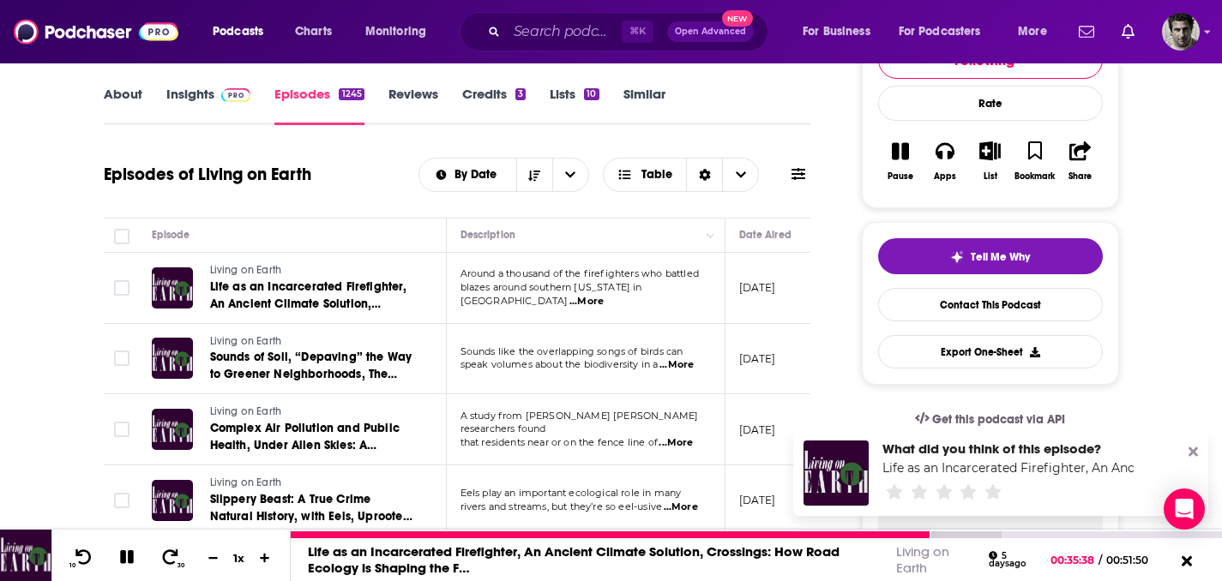
click at [130, 563] on icon at bounding box center [126, 557] width 15 height 15
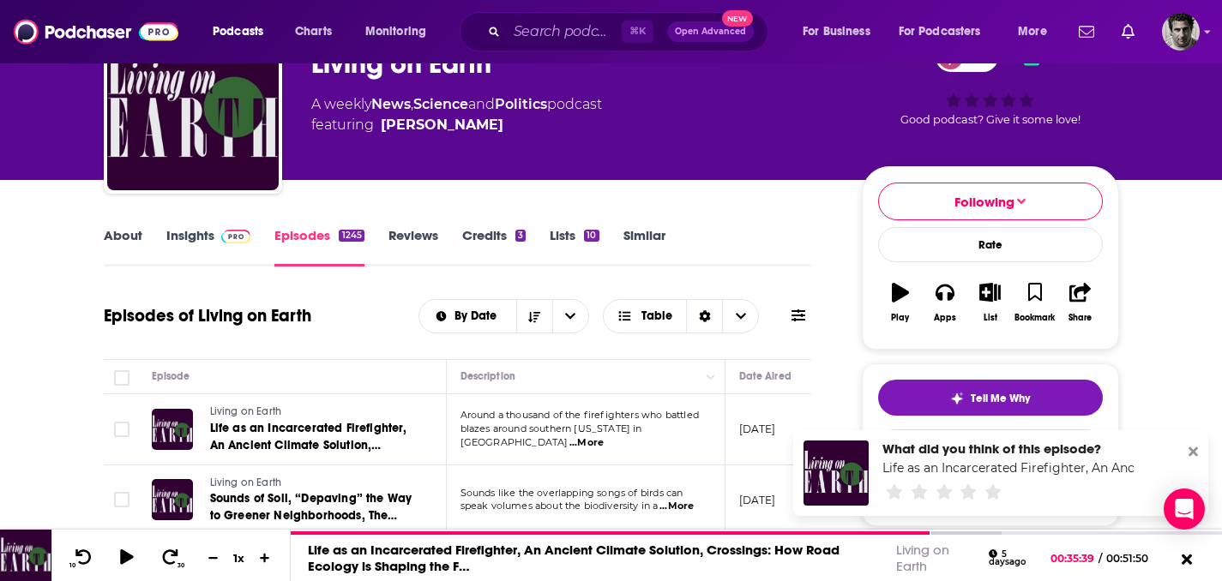
scroll to position [173, 0]
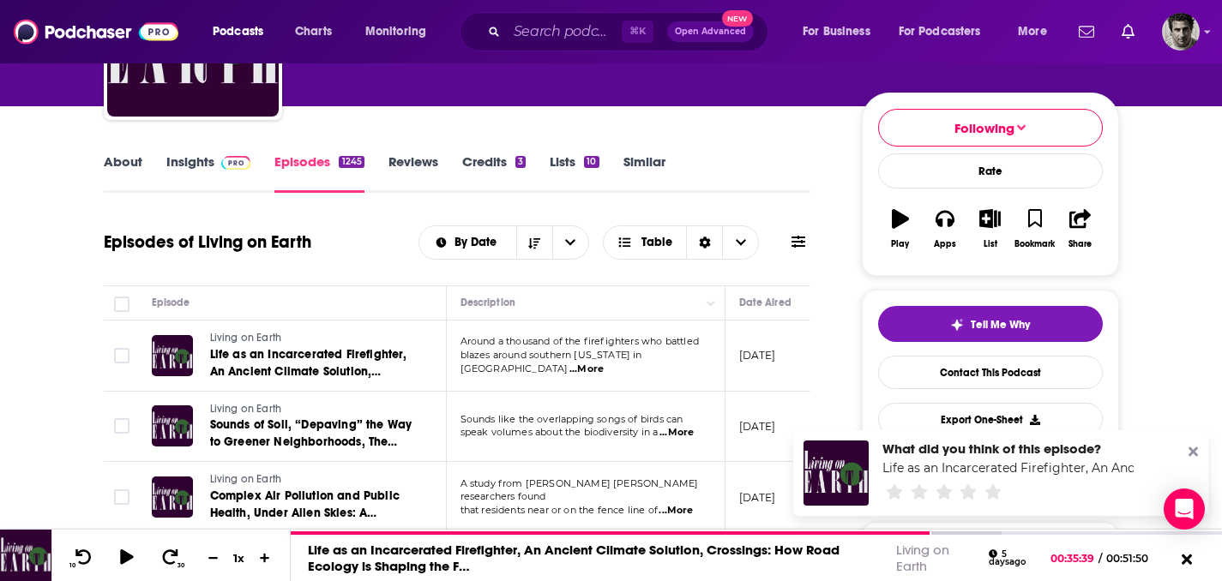
drag, startPoint x: 472, startPoint y: 64, endPoint x: 499, endPoint y: 48, distance: 31.2
click at [473, 63] on div "World Media Foundation Living on Earth 63 A weekly News , Science and Politics …" at bounding box center [572, 25] width 523 height 137
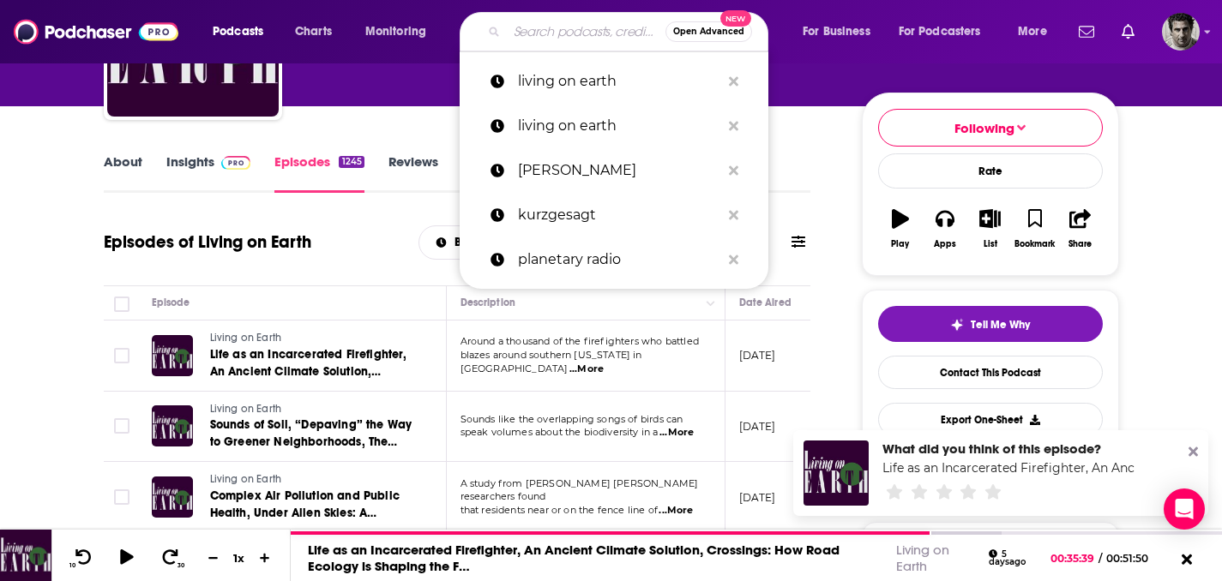
click at [525, 27] on input "Search podcasts, credits, & more..." at bounding box center [586, 31] width 159 height 27
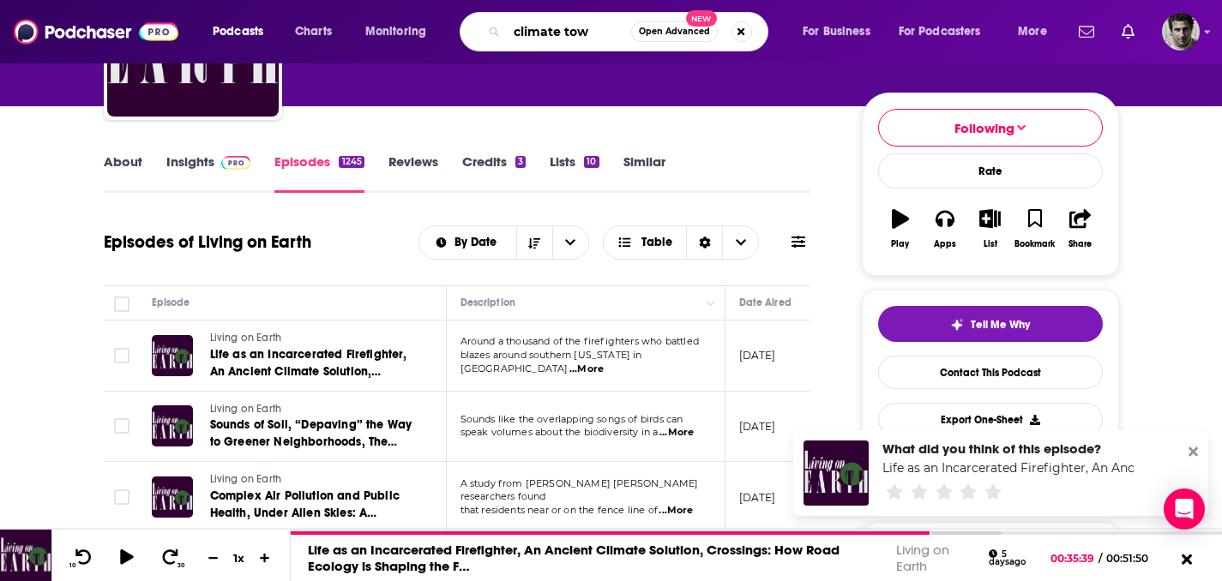
type input "climate town"
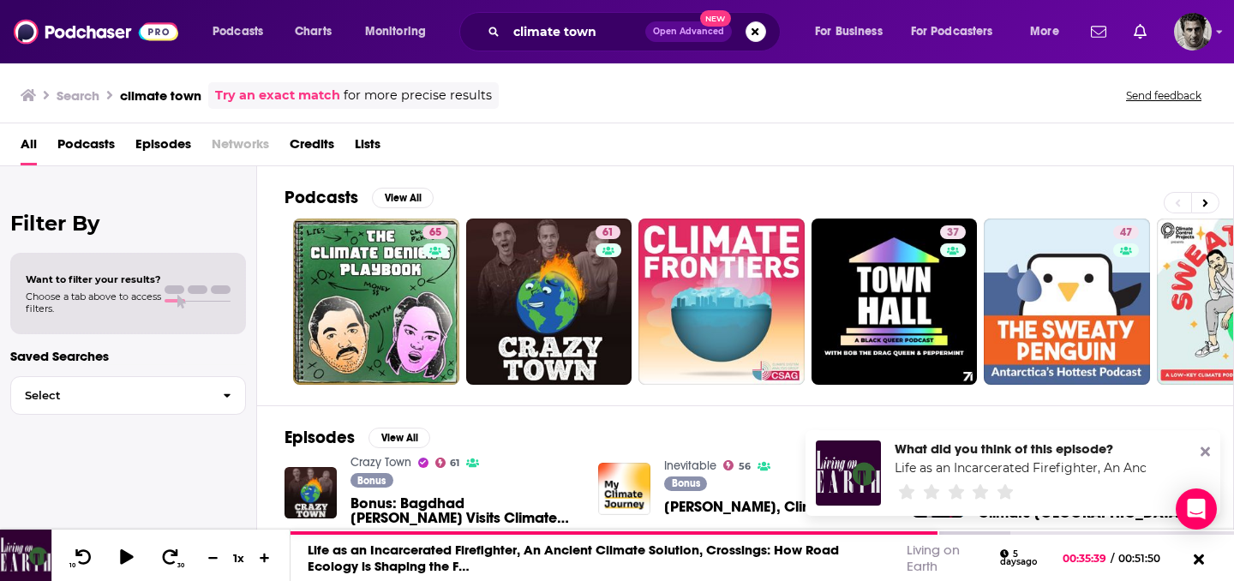
click at [273, 92] on link "Try an exact match" at bounding box center [277, 96] width 125 height 20
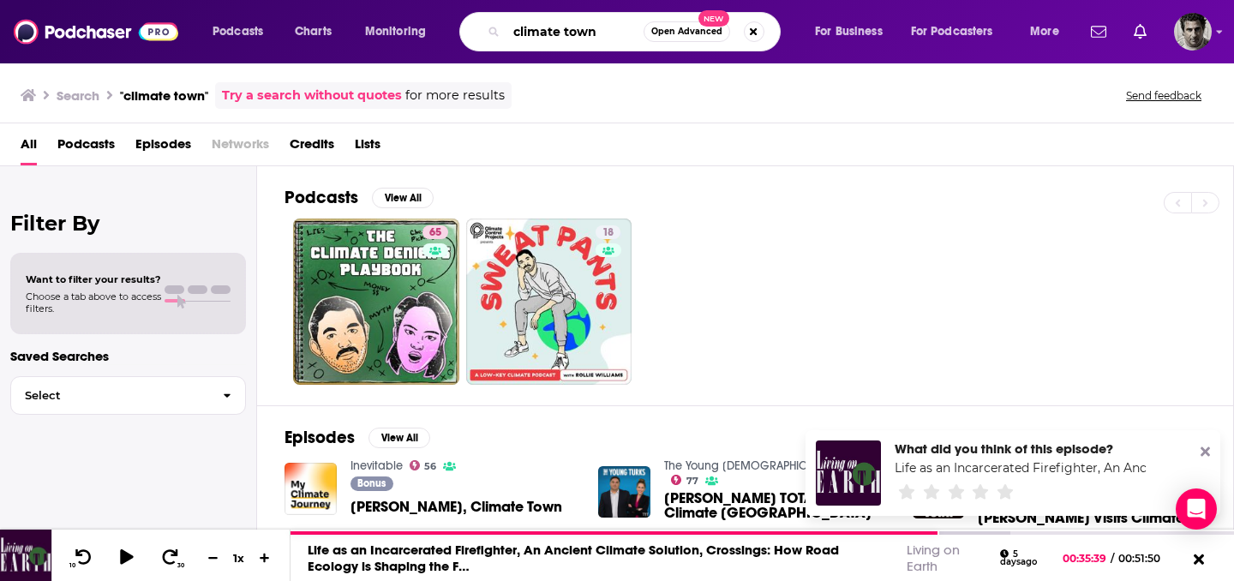
drag, startPoint x: 576, startPoint y: 30, endPoint x: 494, endPoint y: 27, distance: 82.3
click at [493, 29] on div "climate town Open Advanced New" at bounding box center [620, 31] width 321 height 39
type input "unexplainable"
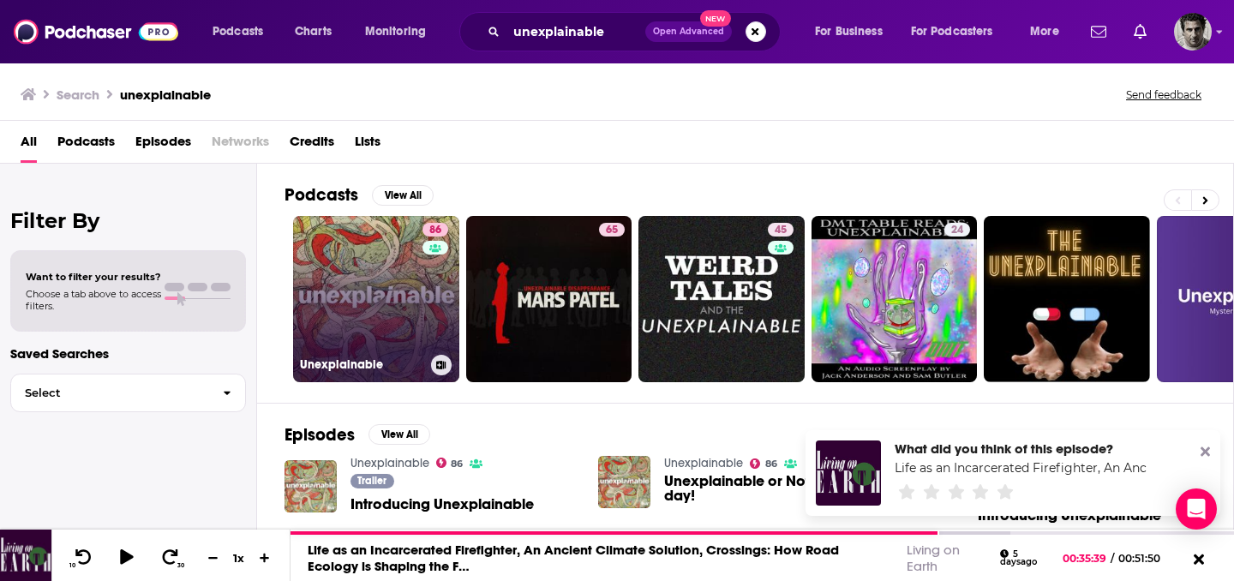
click at [417, 315] on link "86 Unexplainable" at bounding box center [376, 299] width 166 height 166
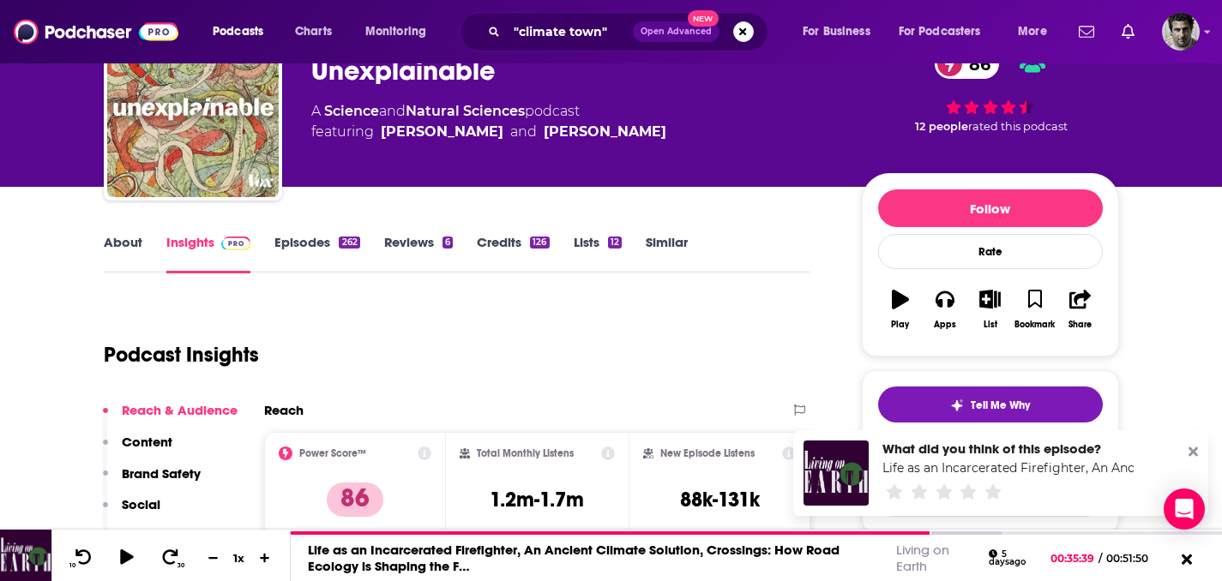
scroll to position [100, 0]
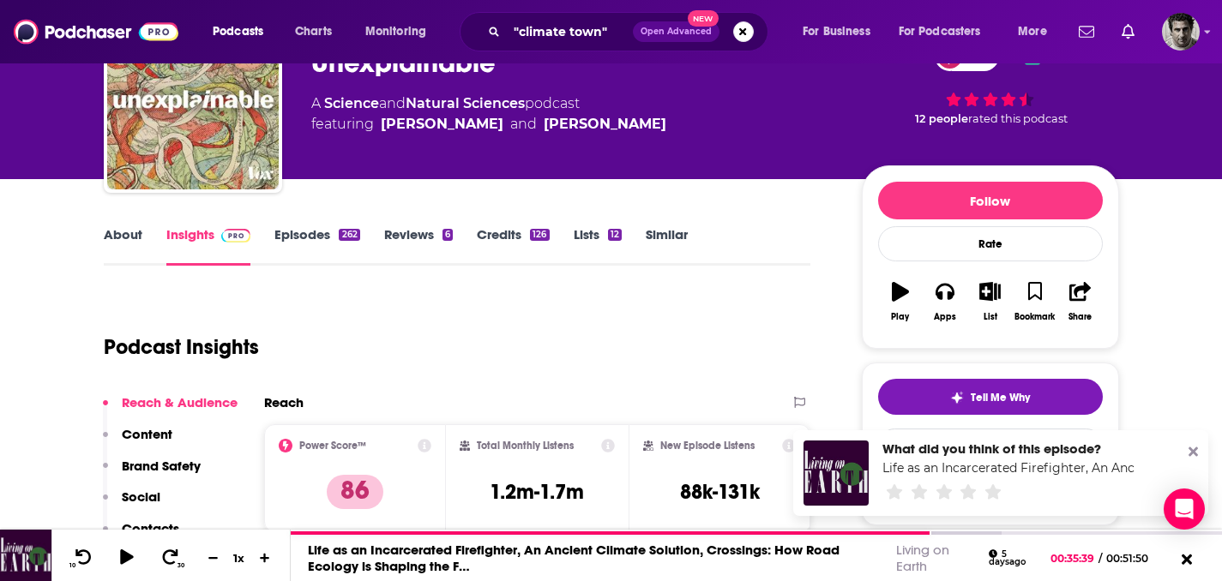
click at [321, 228] on link "Episodes 262" at bounding box center [316, 245] width 85 height 39
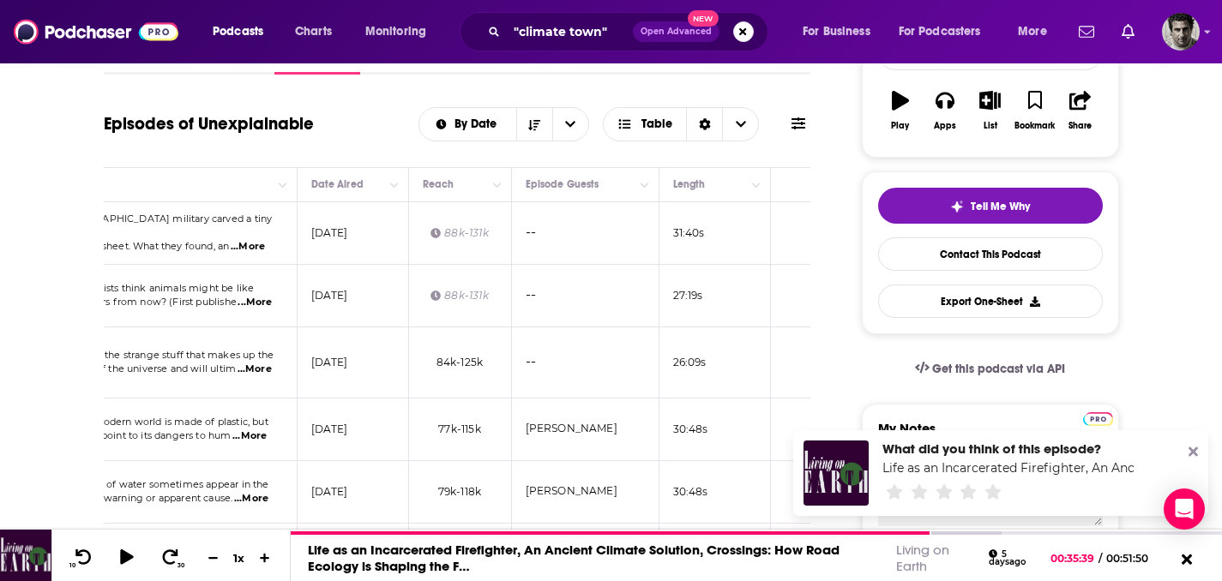
scroll to position [316, 0]
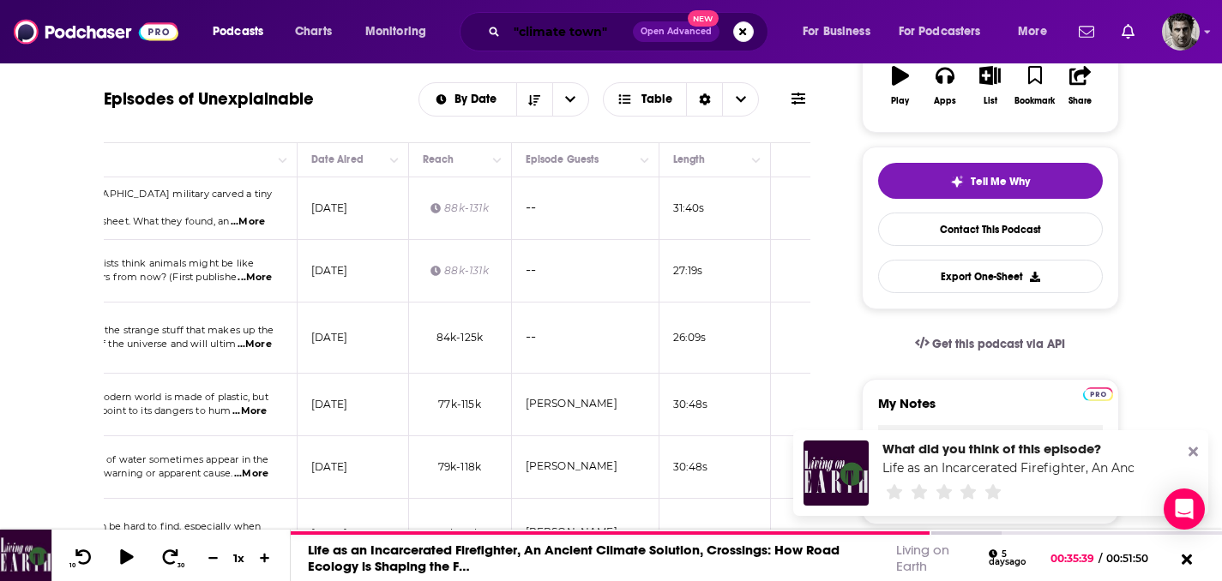
click at [550, 27] on input ""climate town"" at bounding box center [570, 31] width 126 height 27
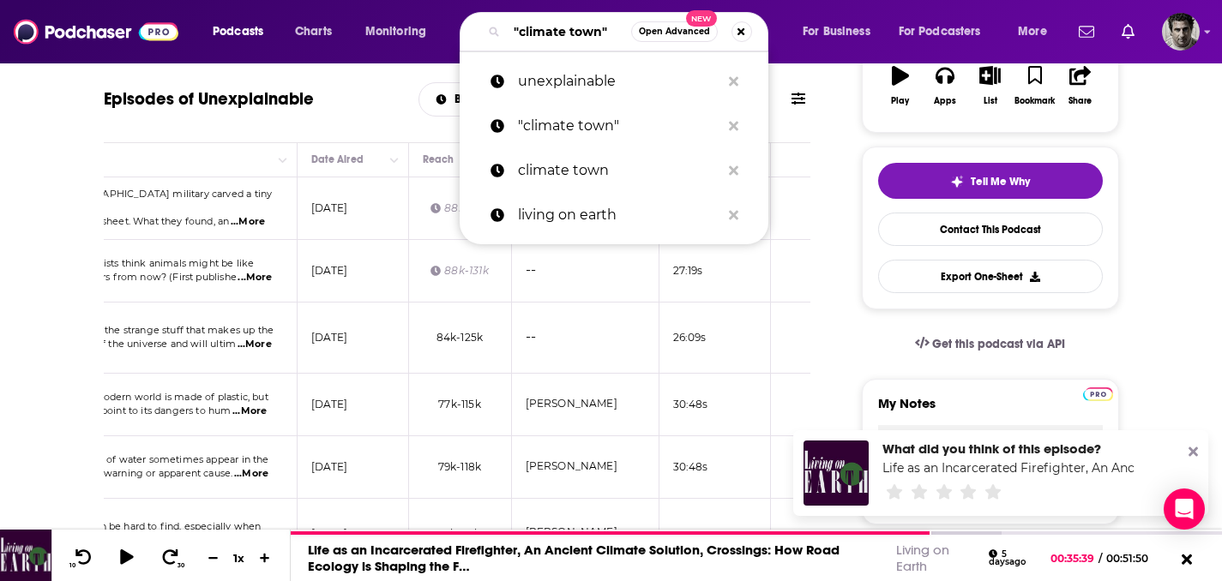
drag, startPoint x: 612, startPoint y: 27, endPoint x: 495, endPoint y: 28, distance: 117.5
click at [496, 28] on div ""climate town" Open Advanced New" at bounding box center [614, 31] width 309 height 39
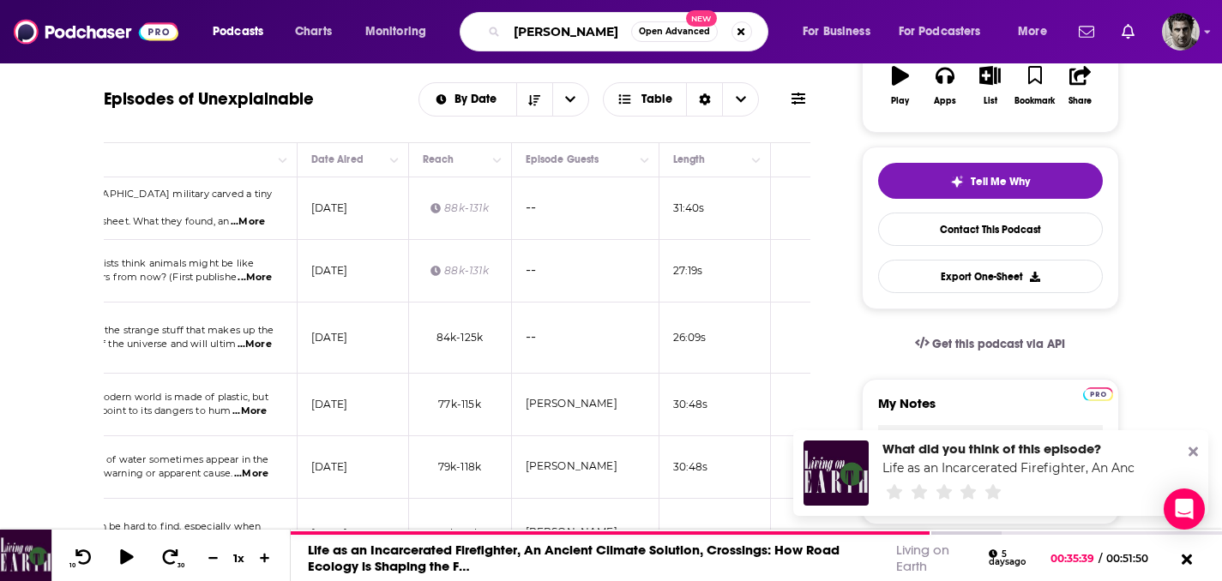
type input "dr [PERSON_NAME]"
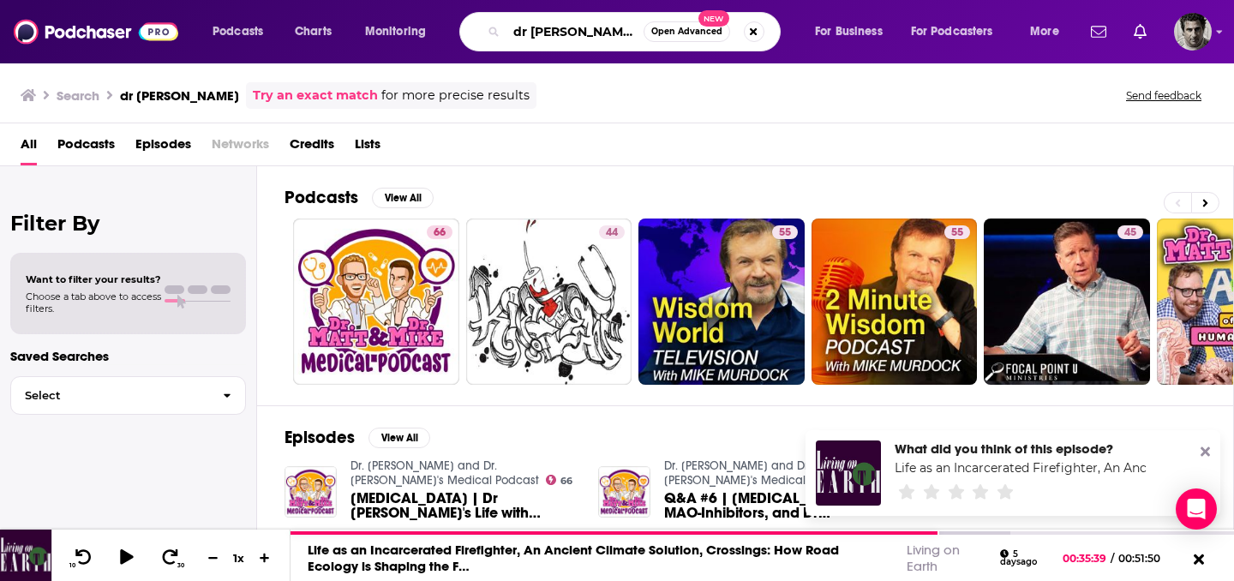
drag, startPoint x: 569, startPoint y: 33, endPoint x: 489, endPoint y: 27, distance: 80.8
click at [486, 29] on div "dr [PERSON_NAME] Open Advanced New" at bounding box center [620, 31] width 321 height 39
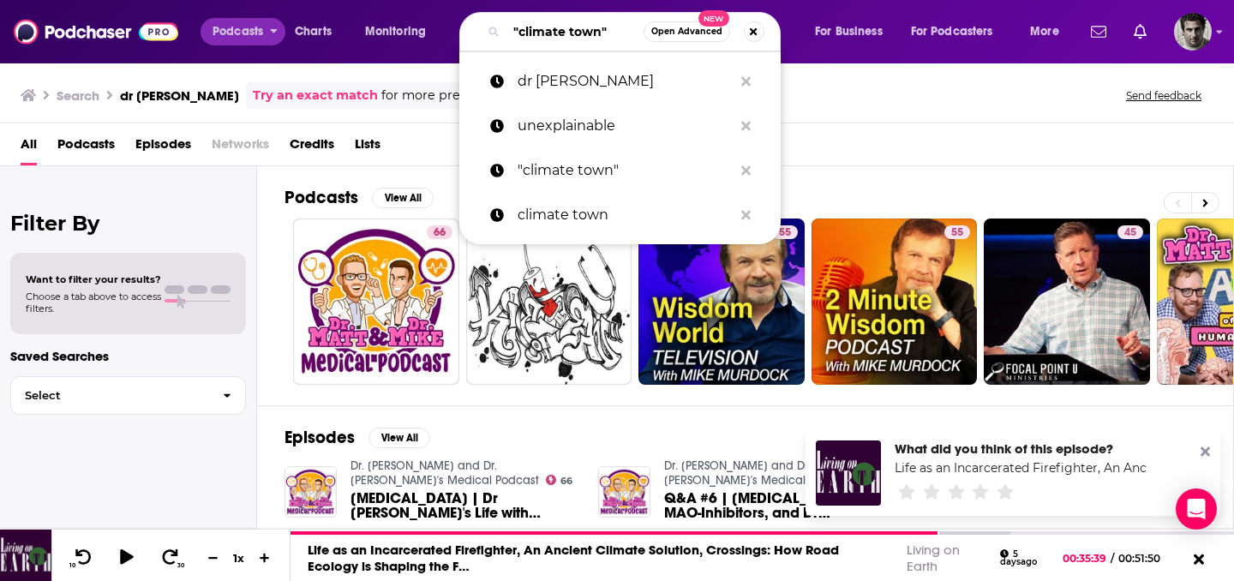
type input ""climate town""
click at [231, 30] on span "Podcasts" at bounding box center [238, 32] width 51 height 24
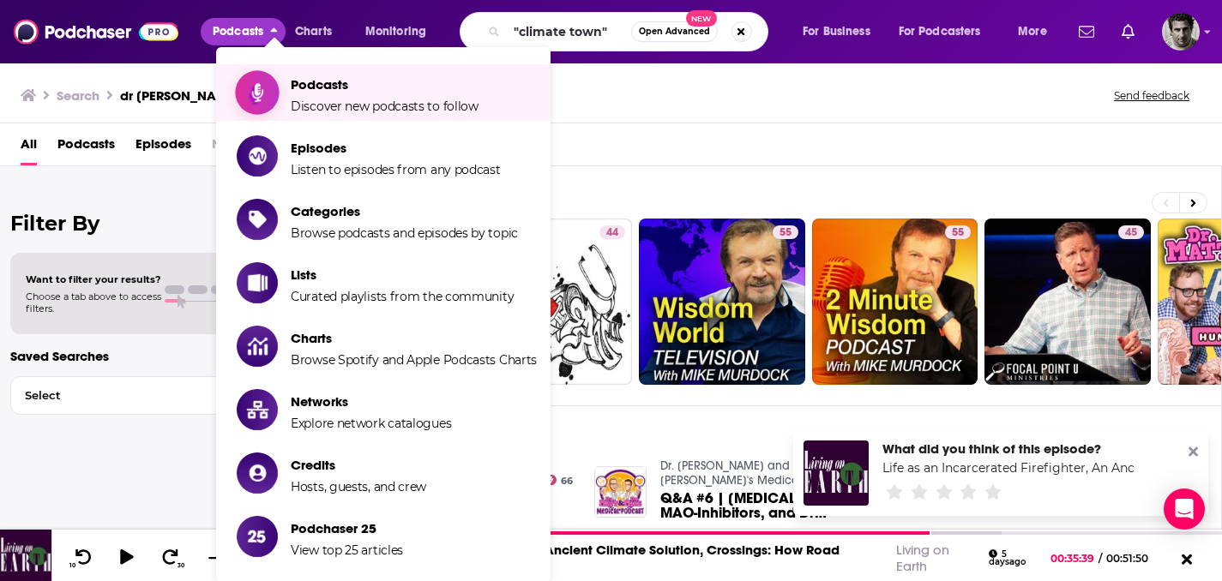
click at [375, 90] on span "Podcasts" at bounding box center [385, 84] width 188 height 16
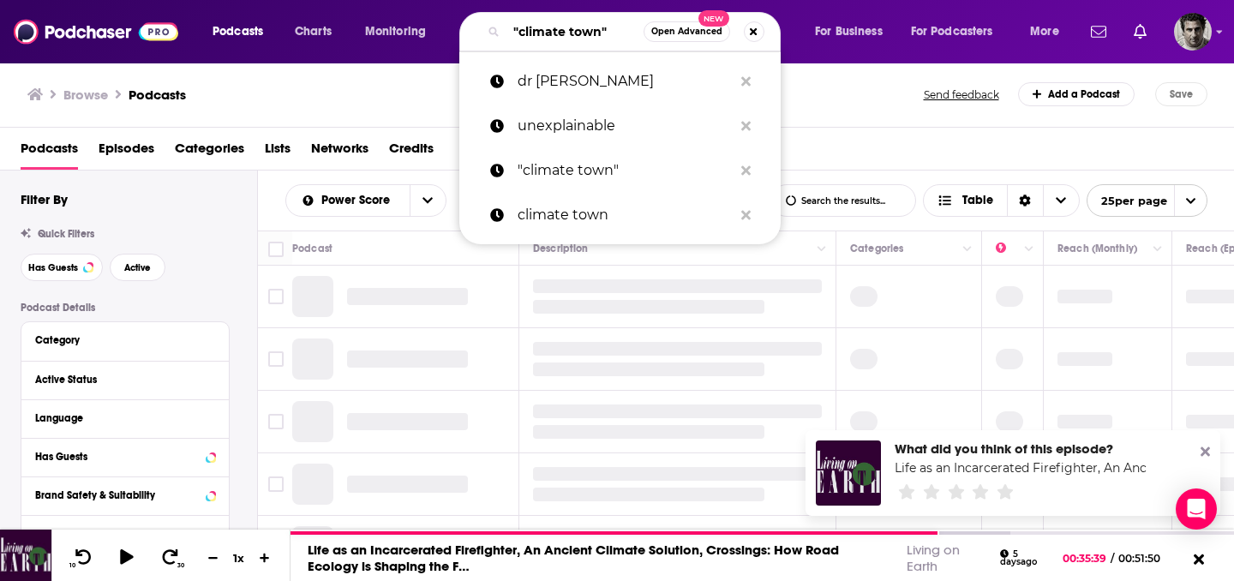
click at [578, 33] on input ""climate town"" at bounding box center [575, 31] width 137 height 27
drag, startPoint x: 610, startPoint y: 32, endPoint x: 483, endPoint y: 15, distance: 128.9
click at [472, 34] on div ""climate town" Open Advanced New" at bounding box center [620, 31] width 321 height 39
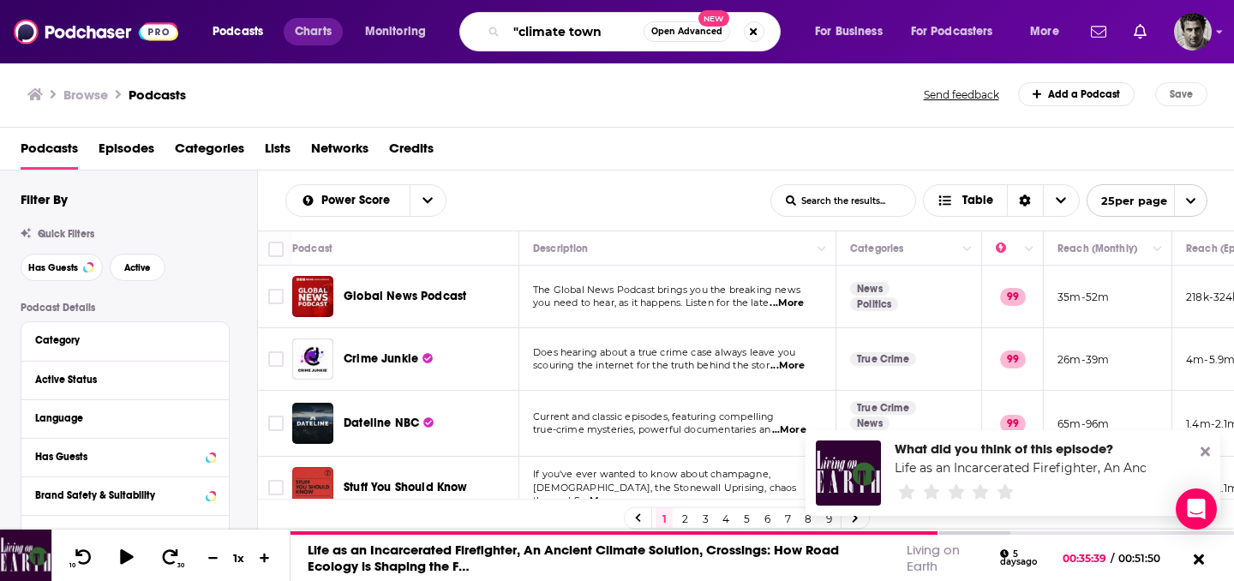
type input ""climate town"
click at [303, 35] on span "Charts" at bounding box center [313, 32] width 37 height 24
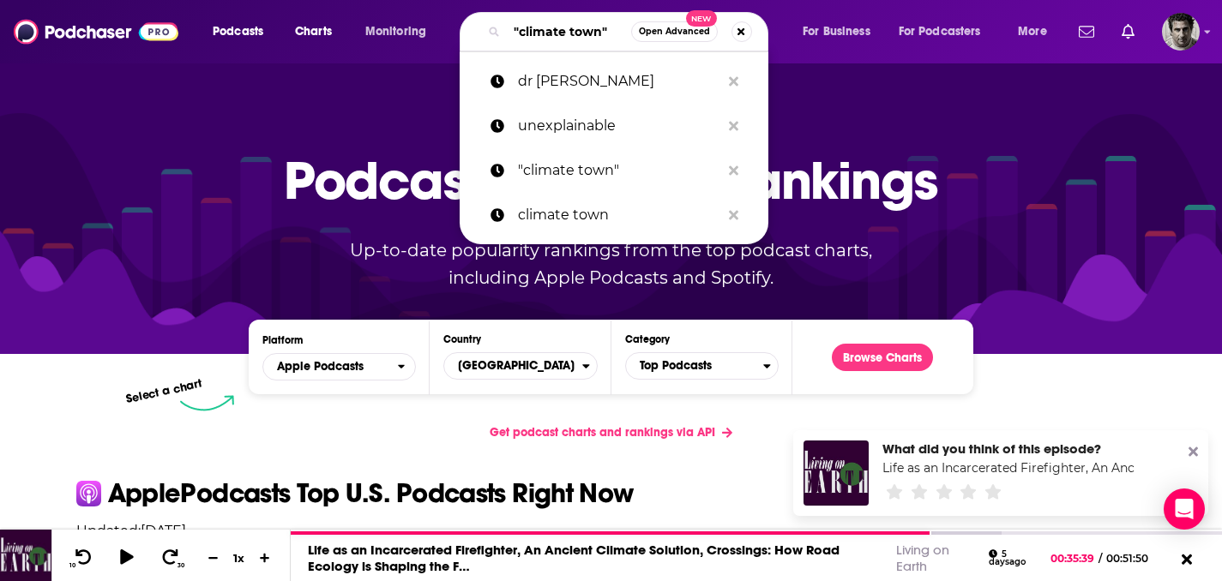
click at [562, 25] on input ""climate town"" at bounding box center [569, 31] width 124 height 27
drag, startPoint x: 512, startPoint y: 31, endPoint x: 640, endPoint y: 22, distance: 128.0
click at [637, 30] on div ""climate town" Open Advanced New" at bounding box center [614, 31] width 309 height 39
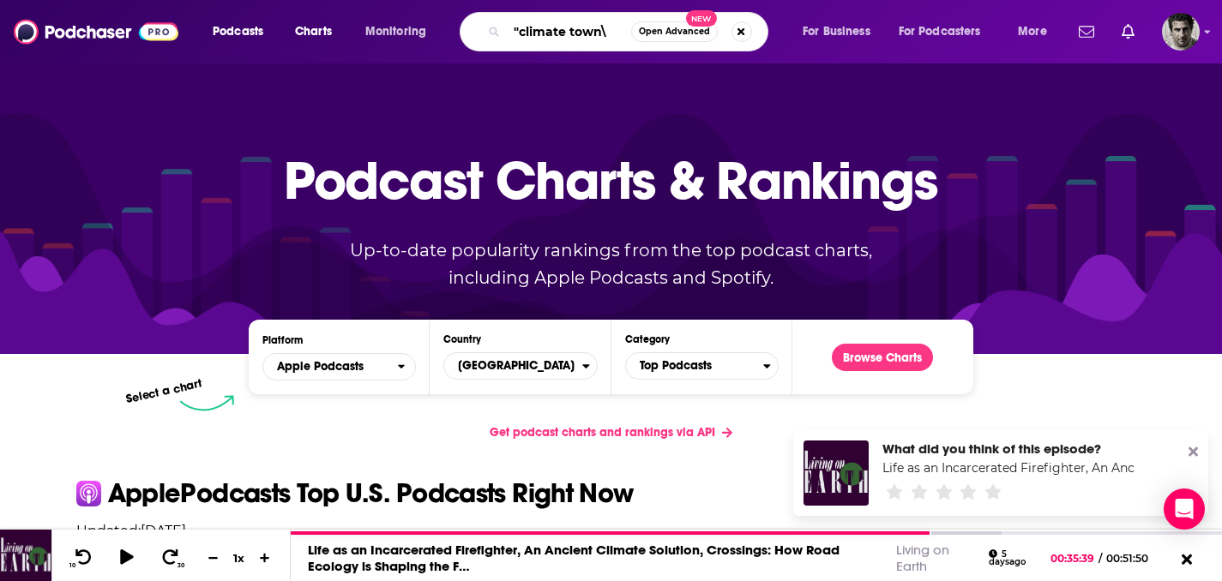
drag, startPoint x: 624, startPoint y: 29, endPoint x: 480, endPoint y: 39, distance: 144.3
click at [480, 39] on div ""climate town\ Open Advanced New" at bounding box center [614, 31] width 309 height 39
type input ""climate town\"
click at [98, 33] on img at bounding box center [96, 31] width 165 height 33
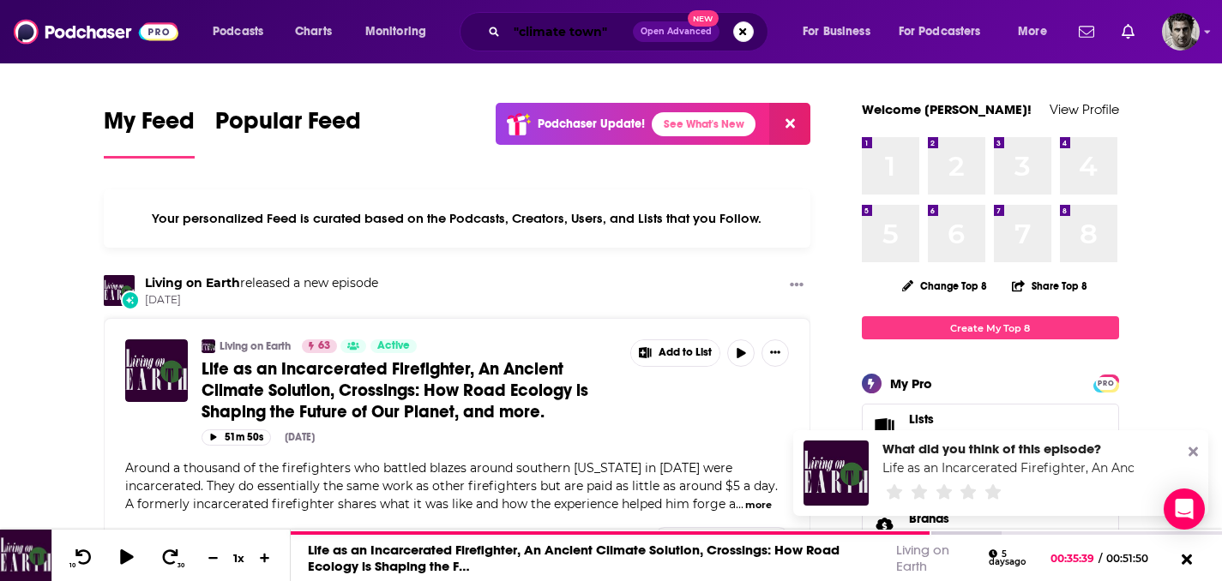
click at [517, 29] on input ""climate town"" at bounding box center [570, 31] width 126 height 27
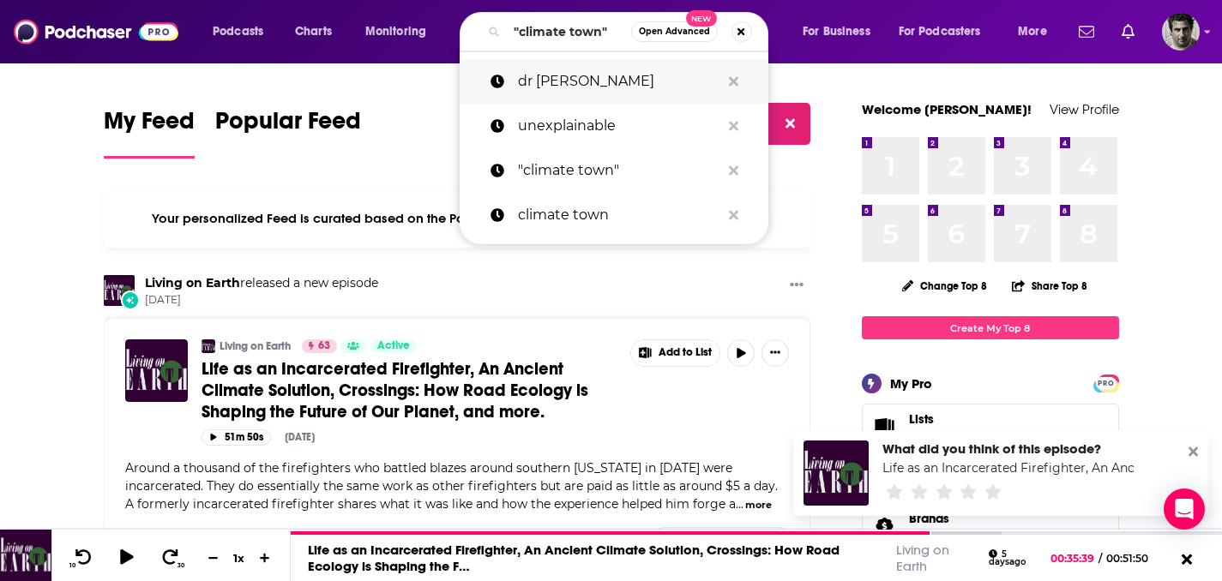
click at [533, 84] on p "dr [PERSON_NAME]" at bounding box center [619, 81] width 202 height 45
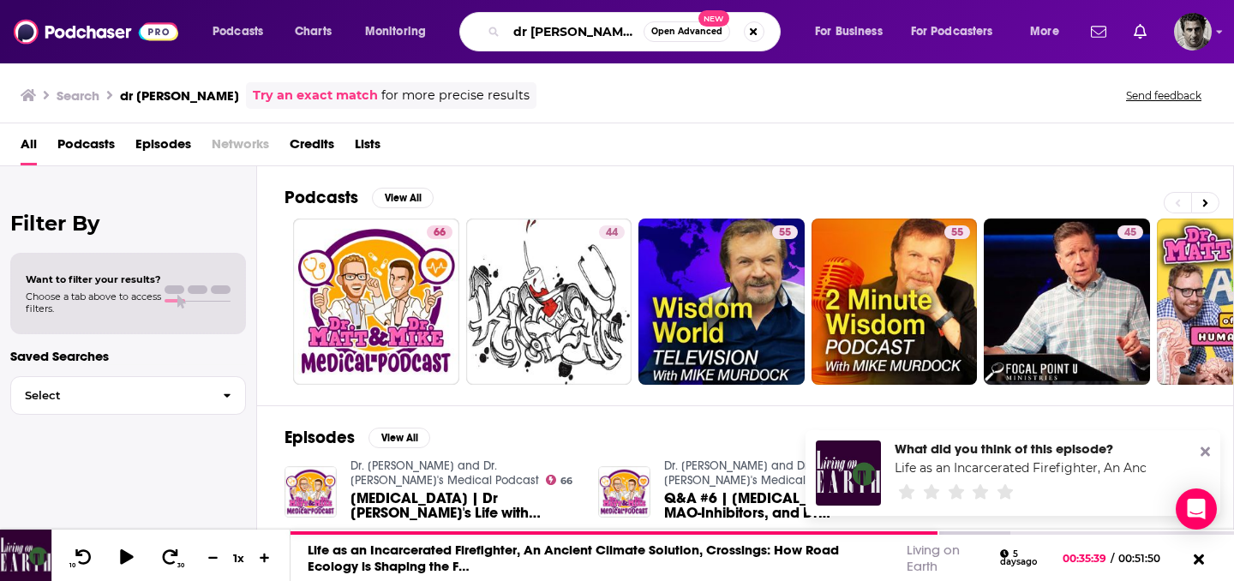
click at [526, 30] on input "dr [PERSON_NAME]" at bounding box center [575, 31] width 137 height 27
type input "doctor [PERSON_NAME]"
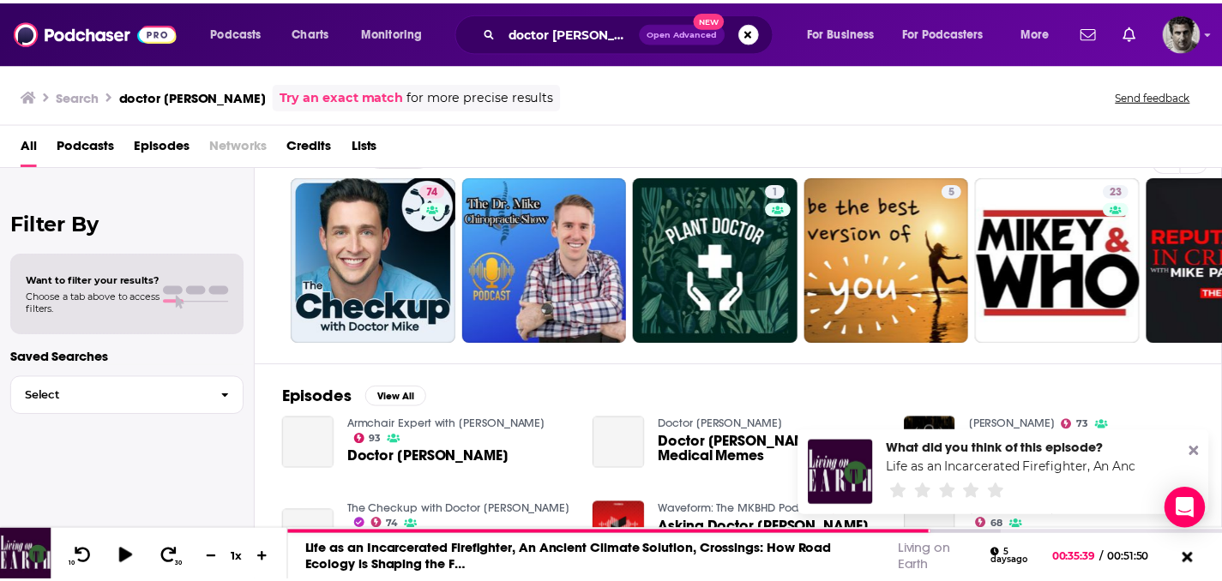
scroll to position [42, 0]
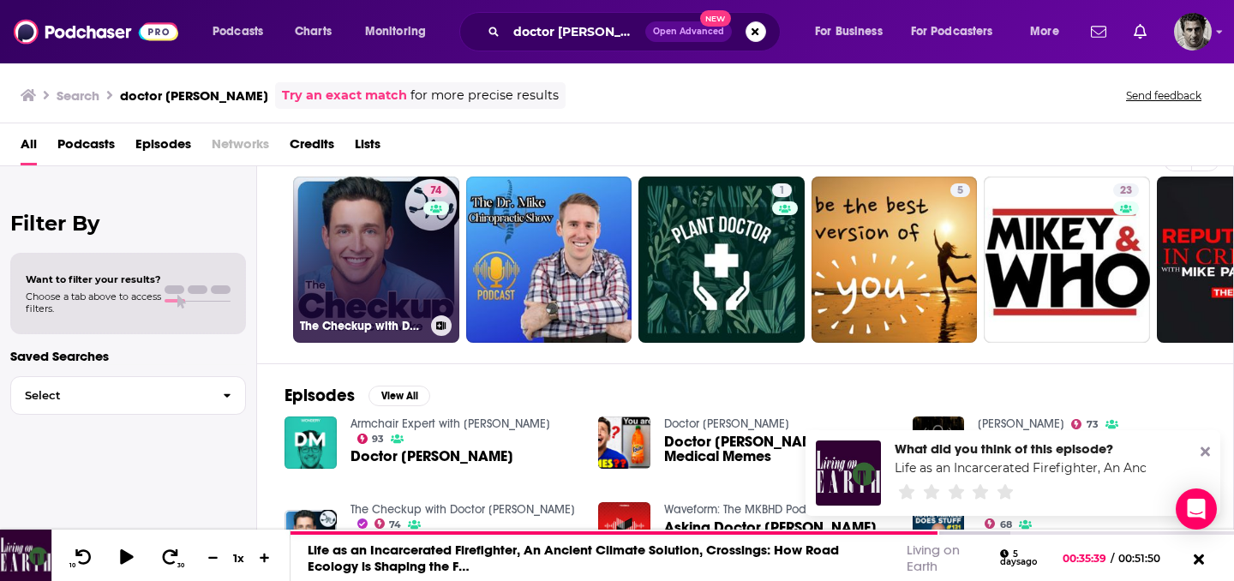
click at [385, 287] on link "74 The Checkup with Doctor [PERSON_NAME]" at bounding box center [376, 260] width 166 height 166
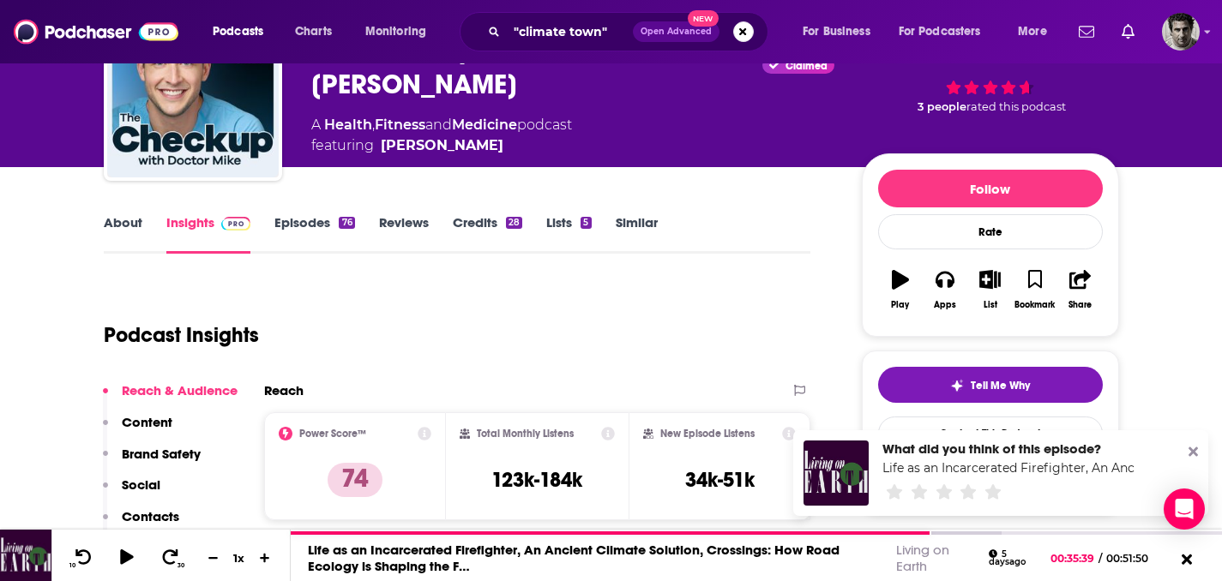
scroll to position [177, 0]
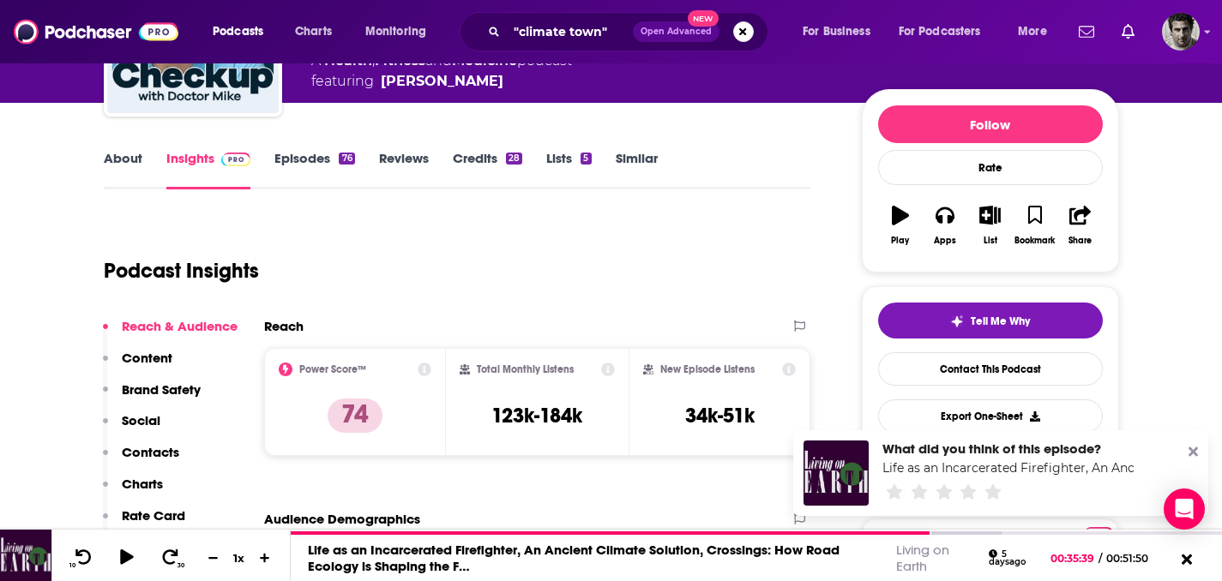
click at [295, 159] on link "Episodes 76" at bounding box center [314, 169] width 80 height 39
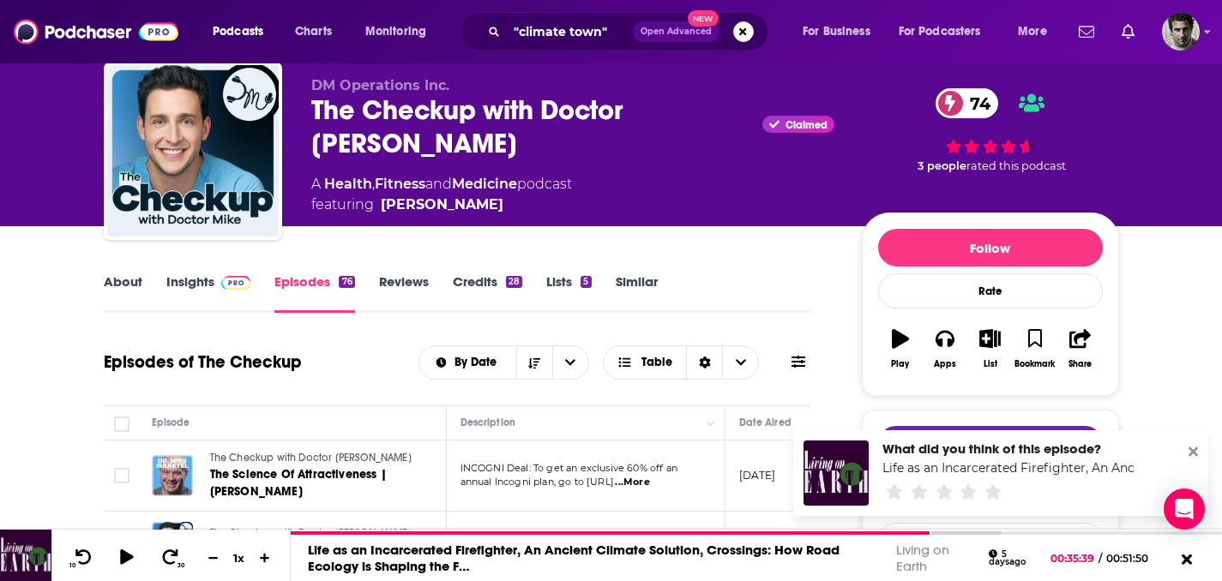
scroll to position [273, 0]
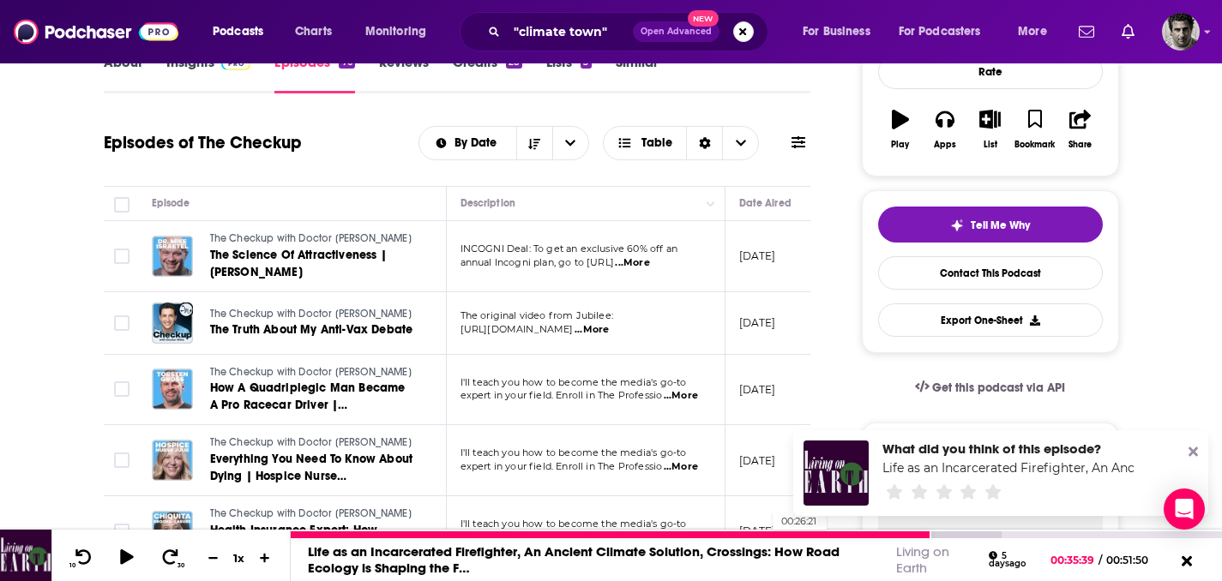
drag, startPoint x: 467, startPoint y: 531, endPoint x: 811, endPoint y: 530, distance: 343.8
click at [811, 530] on div "00:26:21" at bounding box center [756, 534] width 931 height 9
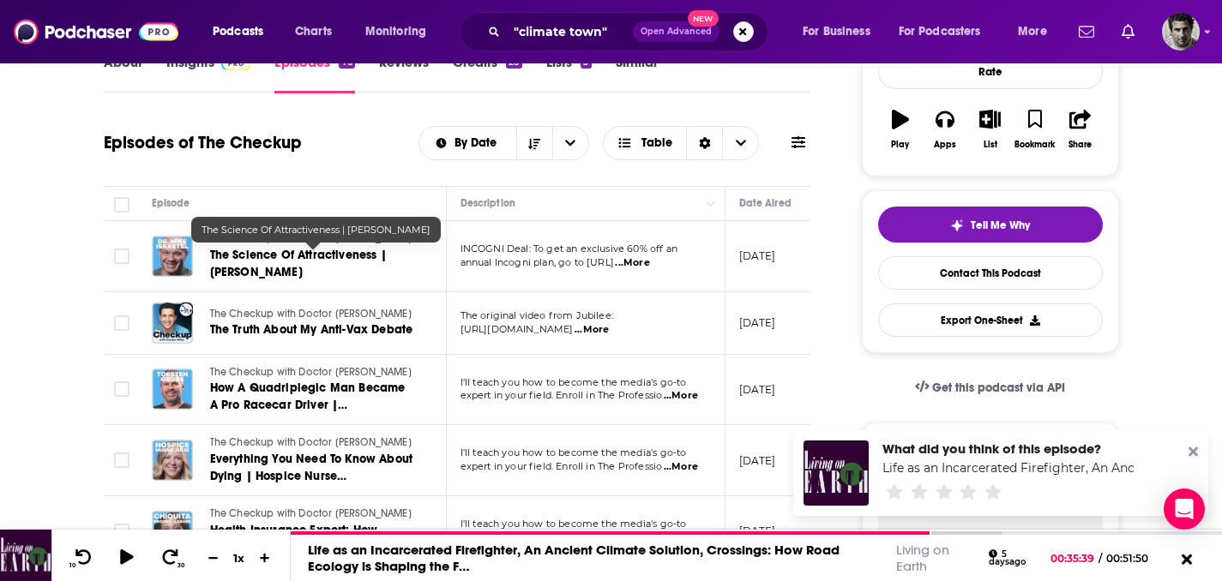
click at [327, 254] on span "The Science Of Attractiveness | [PERSON_NAME]" at bounding box center [298, 264] width 177 height 32
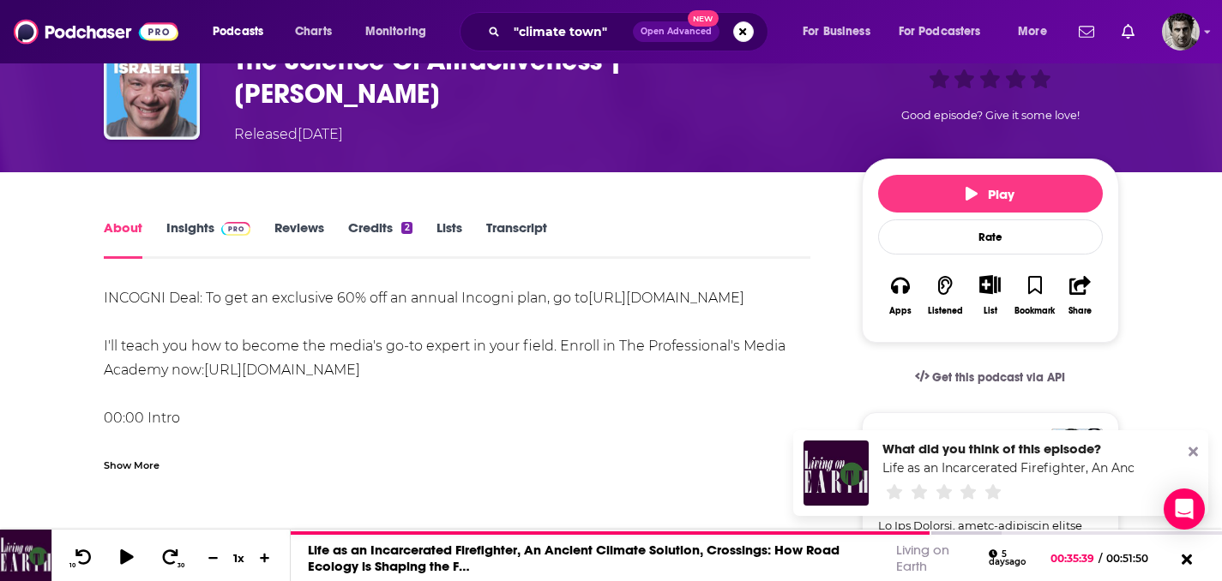
scroll to position [109, 0]
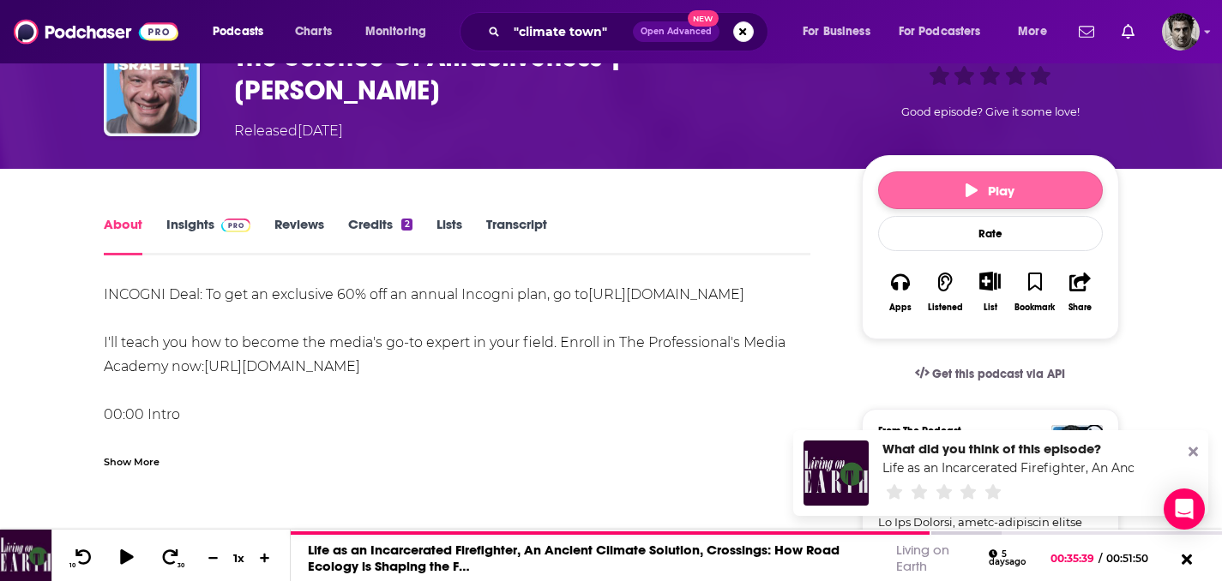
click at [965, 183] on icon "button" at bounding box center [971, 190] width 12 height 14
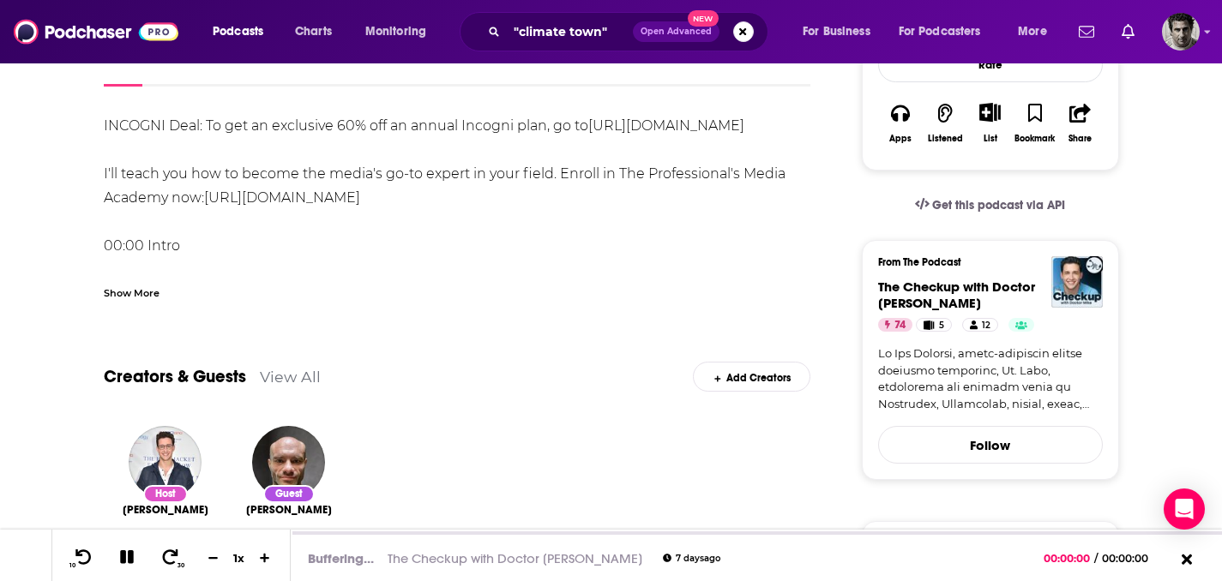
scroll to position [321, 0]
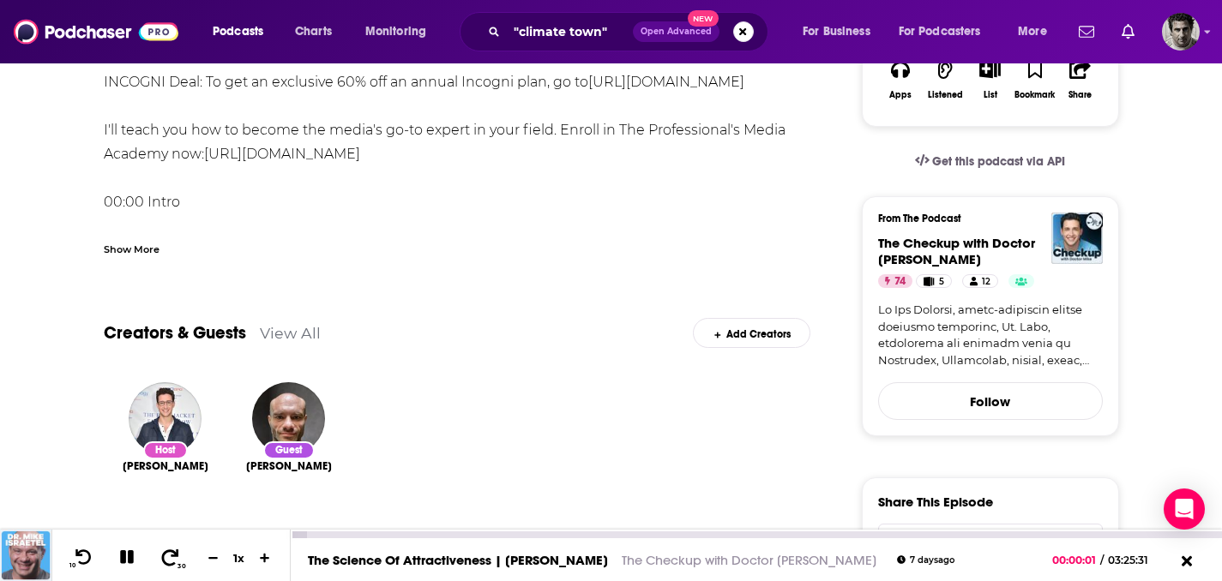
click at [173, 564] on icon at bounding box center [170, 557] width 17 height 16
click at [173, 563] on icon at bounding box center [170, 557] width 17 height 16
click at [174, 562] on icon at bounding box center [170, 557] width 17 height 16
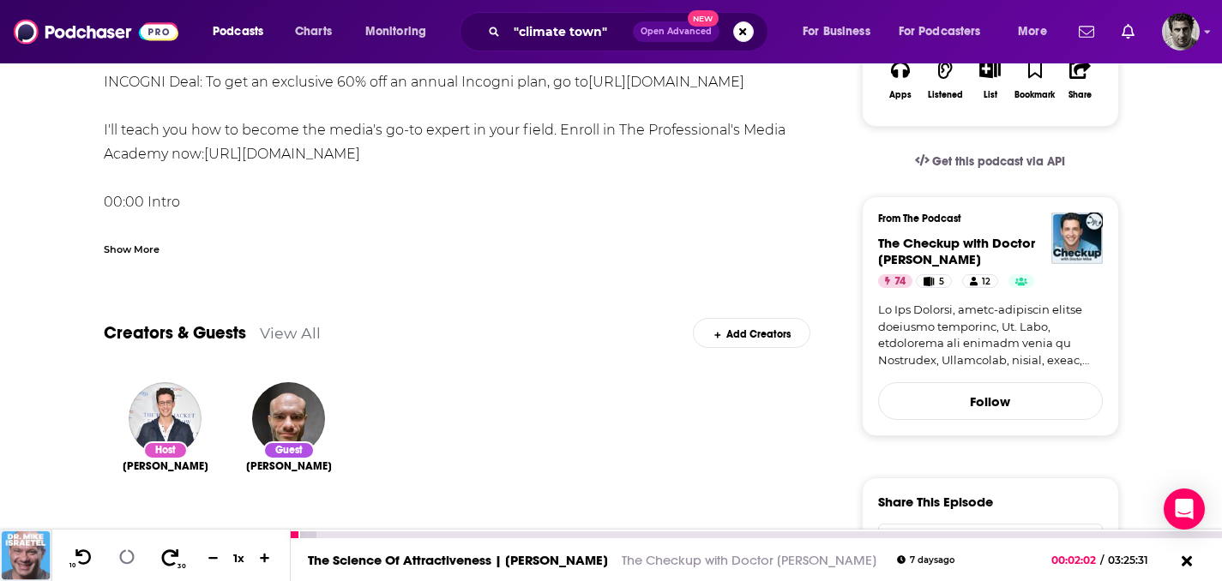
click at [174, 562] on icon at bounding box center [170, 557] width 17 height 16
drag, startPoint x: 301, startPoint y: 536, endPoint x: 363, endPoint y: 535, distance: 61.7
click at [363, 536] on div "00:05:29" at bounding box center [756, 535] width 931 height 7
click at [338, 537] on div "00:10:25" at bounding box center [756, 535] width 931 height 7
click at [173, 552] on icon at bounding box center [170, 557] width 17 height 16
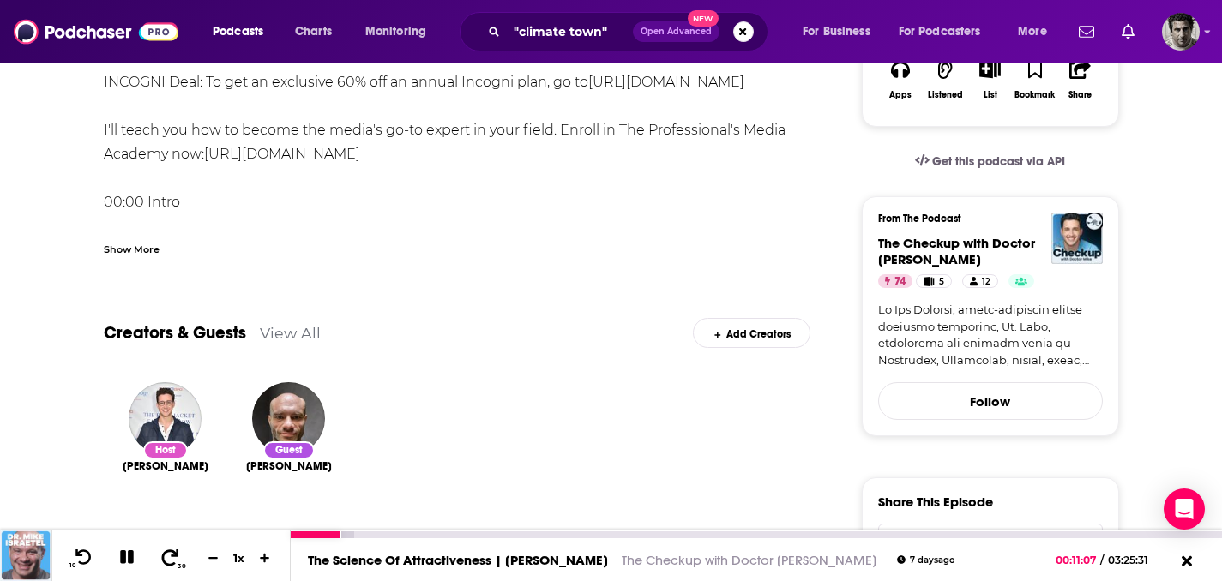
click at [173, 552] on icon at bounding box center [170, 557] width 17 height 16
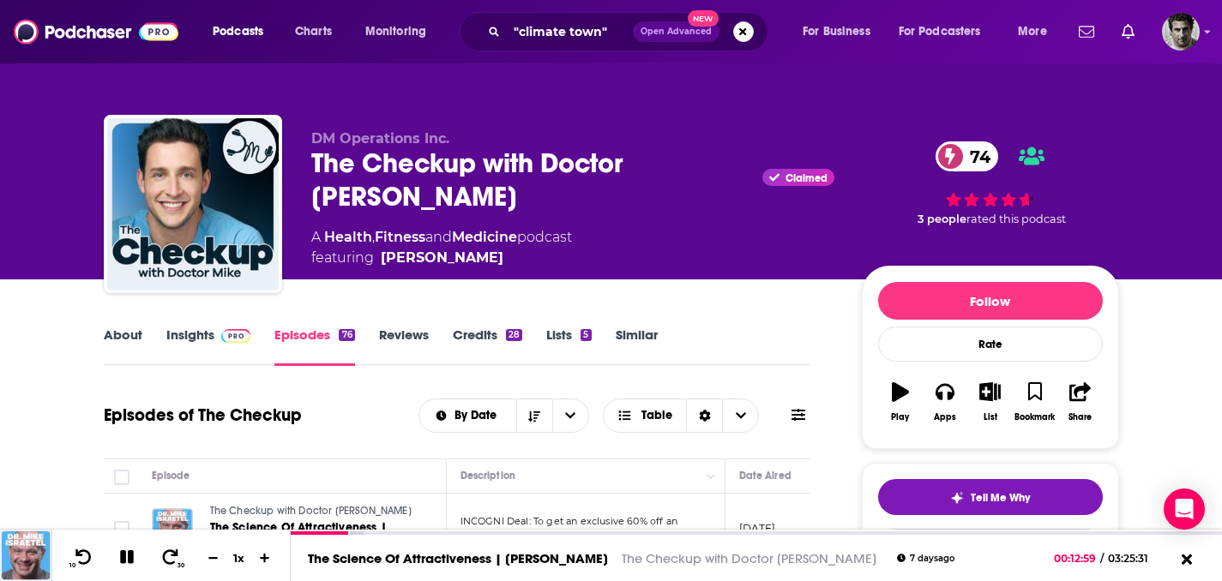
click at [319, 333] on link "Episodes 76" at bounding box center [314, 346] width 80 height 39
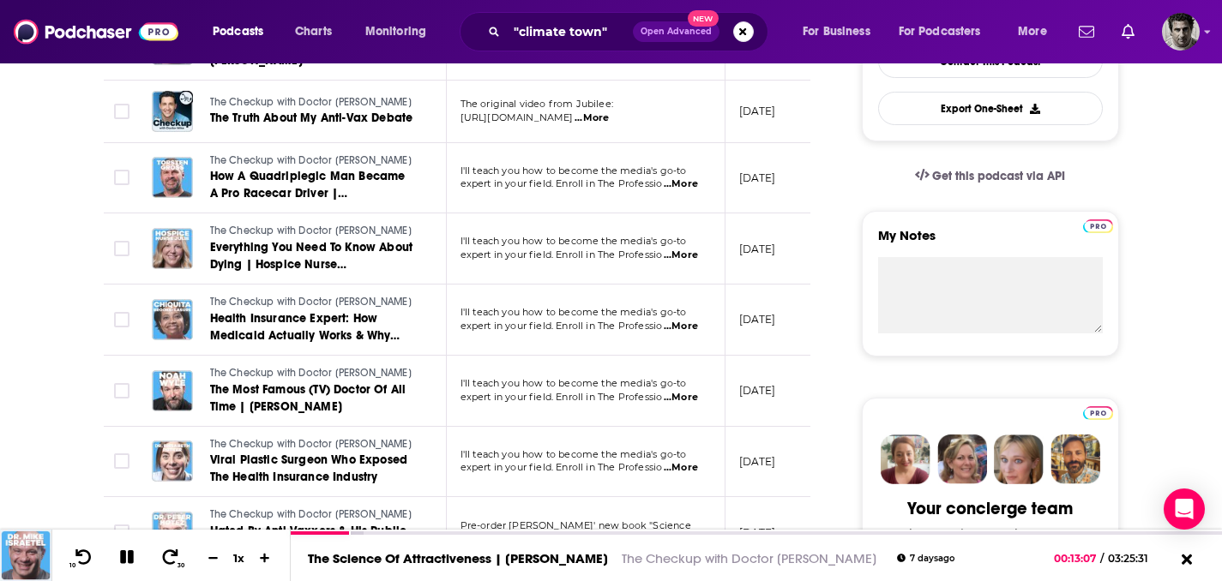
scroll to position [484, 0]
drag, startPoint x: 349, startPoint y: 532, endPoint x: 370, endPoint y: 531, distance: 21.5
click at [372, 532] on div "00:18:10" at bounding box center [756, 535] width 931 height 7
click at [370, 532] on div "00:17:36" at bounding box center [756, 535] width 931 height 7
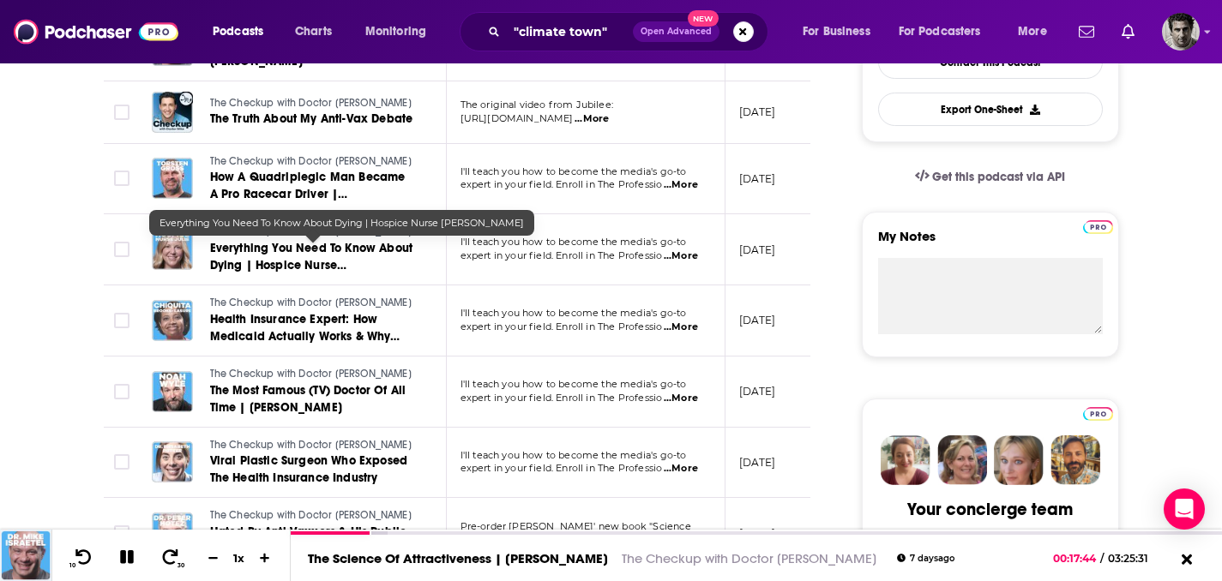
scroll to position [0, 0]
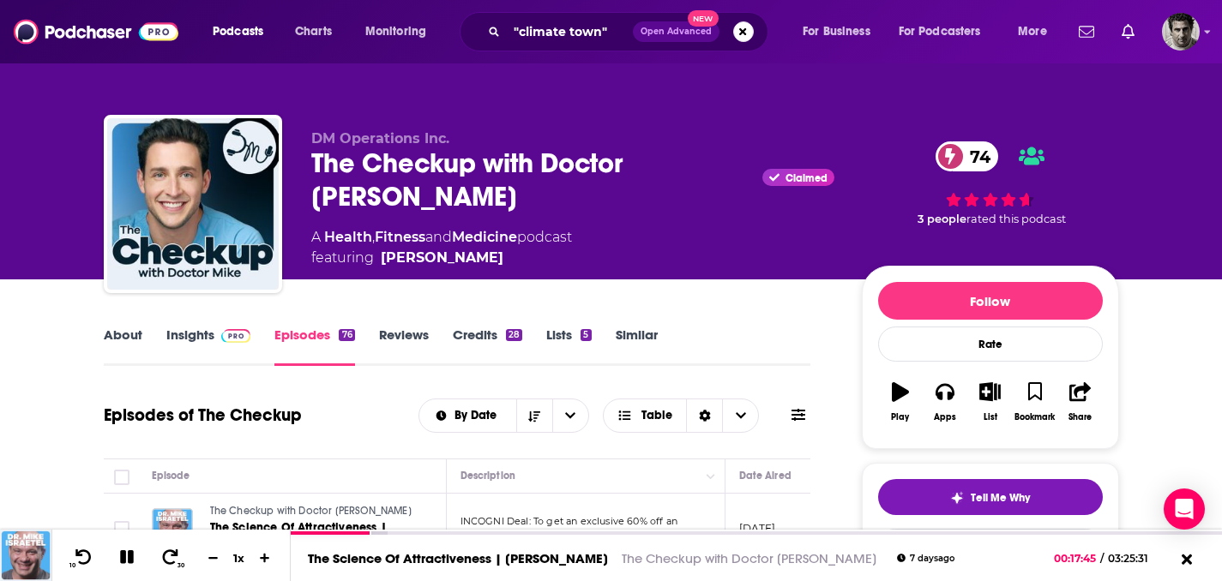
click at [189, 339] on link "Insights" at bounding box center [208, 346] width 85 height 39
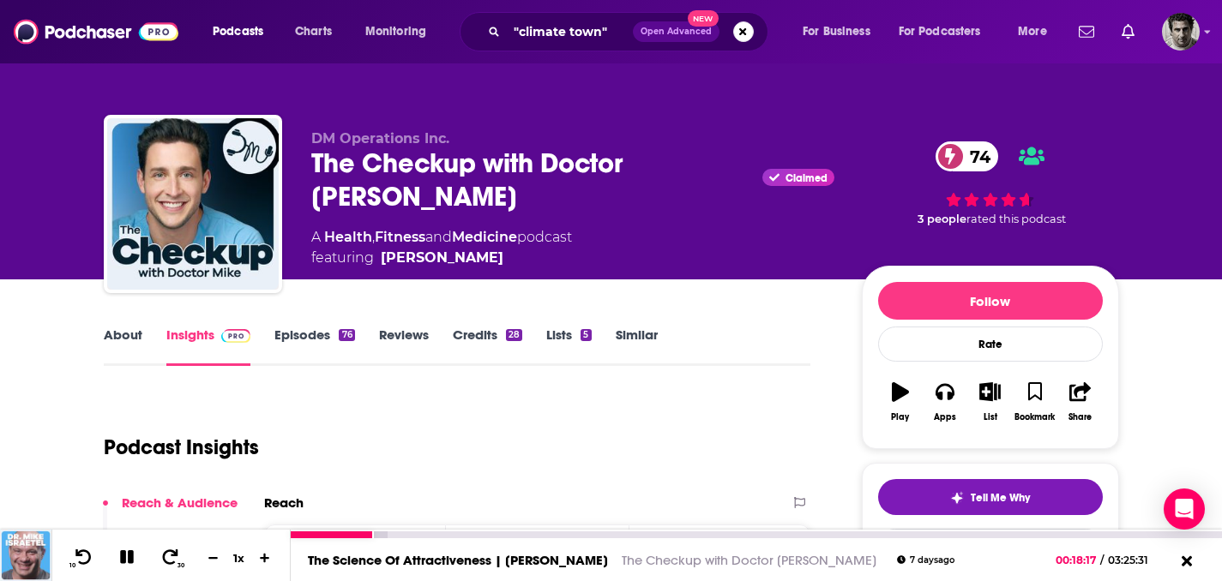
click at [130, 559] on icon at bounding box center [126, 557] width 15 height 15
click at [762, 169] on span "Claimed" at bounding box center [797, 177] width 71 height 17
click at [692, 151] on div "The Checkup with Doctor [PERSON_NAME] 74" at bounding box center [572, 180] width 523 height 67
